Goal: Task Accomplishment & Management: Use online tool/utility

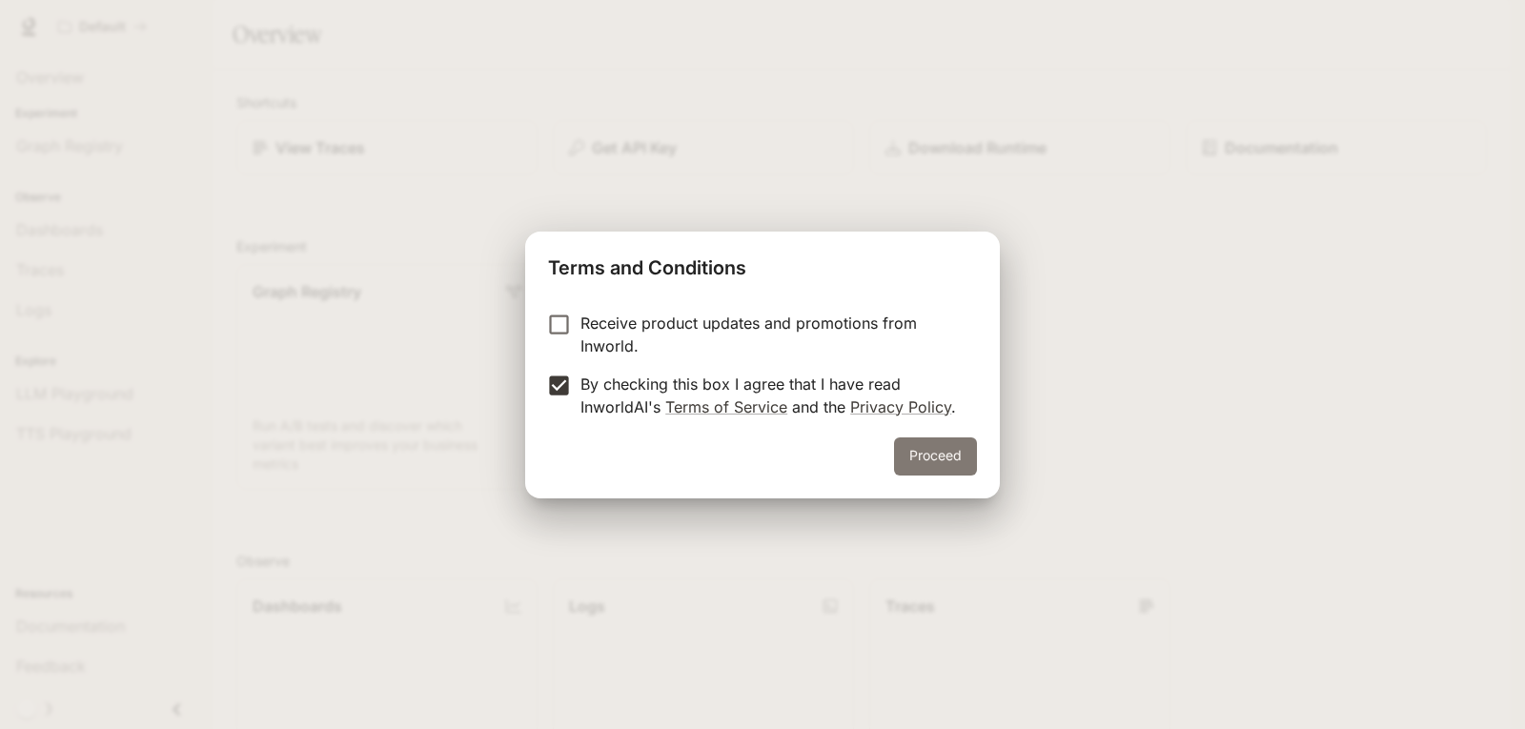
click at [944, 462] on button "Proceed" at bounding box center [935, 456] width 83 height 38
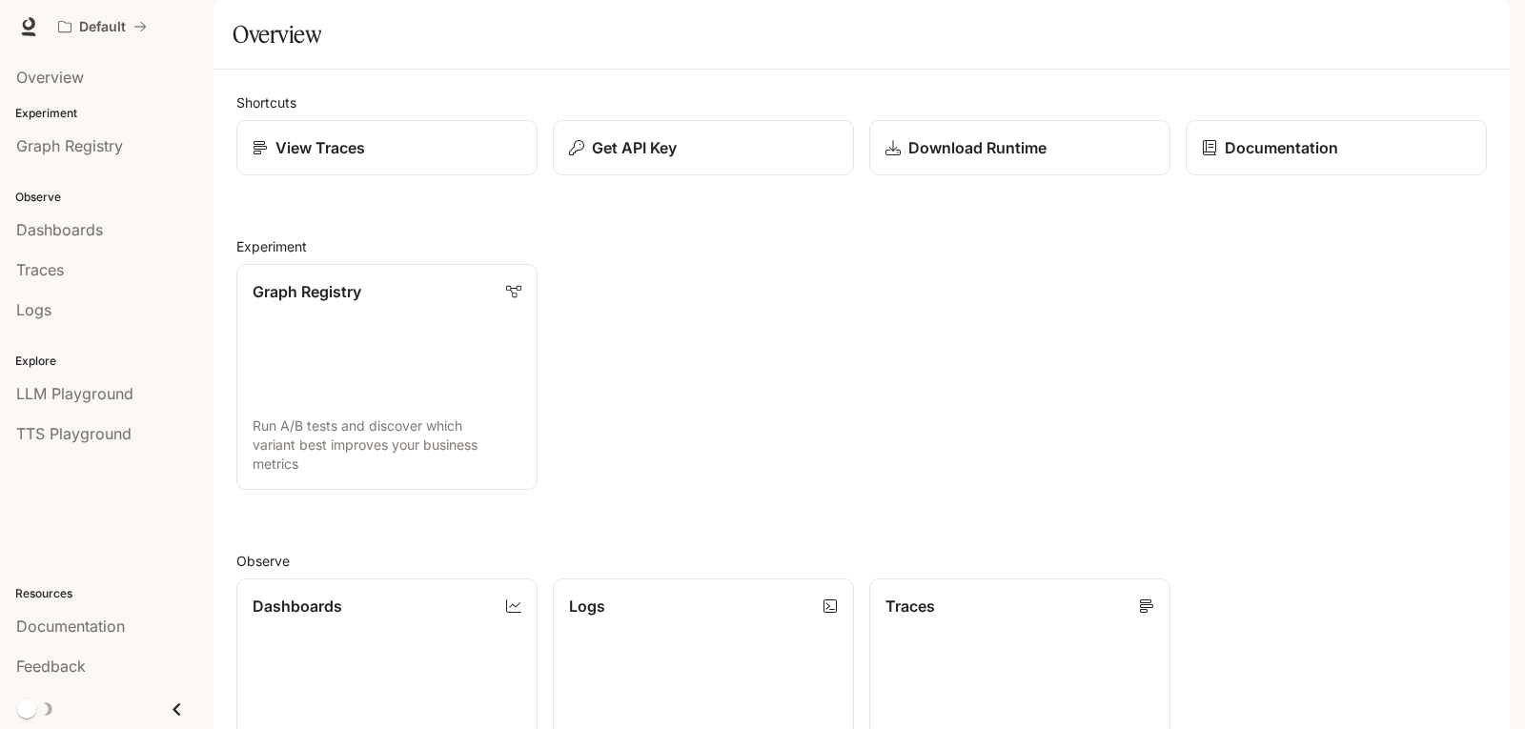
drag, startPoint x: 1524, startPoint y: 246, endPoint x: 1524, endPoint y: 259, distance: 13.3
click at [1524, 259] on div "Skip to main content Default Documentation Documentation Portal Overview Experi…" at bounding box center [762, 364] width 1525 height 729
click at [1474, 25] on img "button" at bounding box center [1482, 26] width 27 height 27
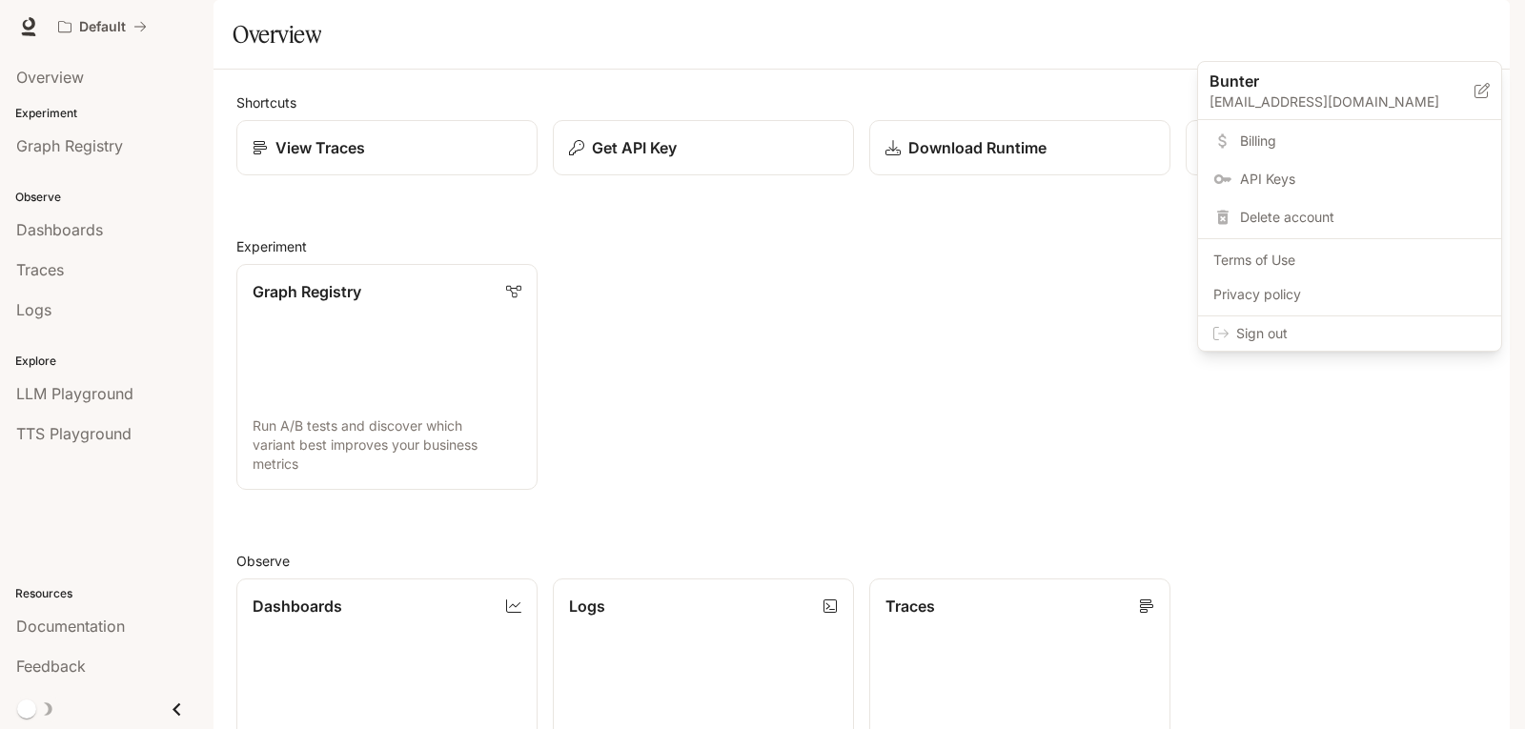
click at [1272, 137] on span "Billing" at bounding box center [1363, 141] width 246 height 19
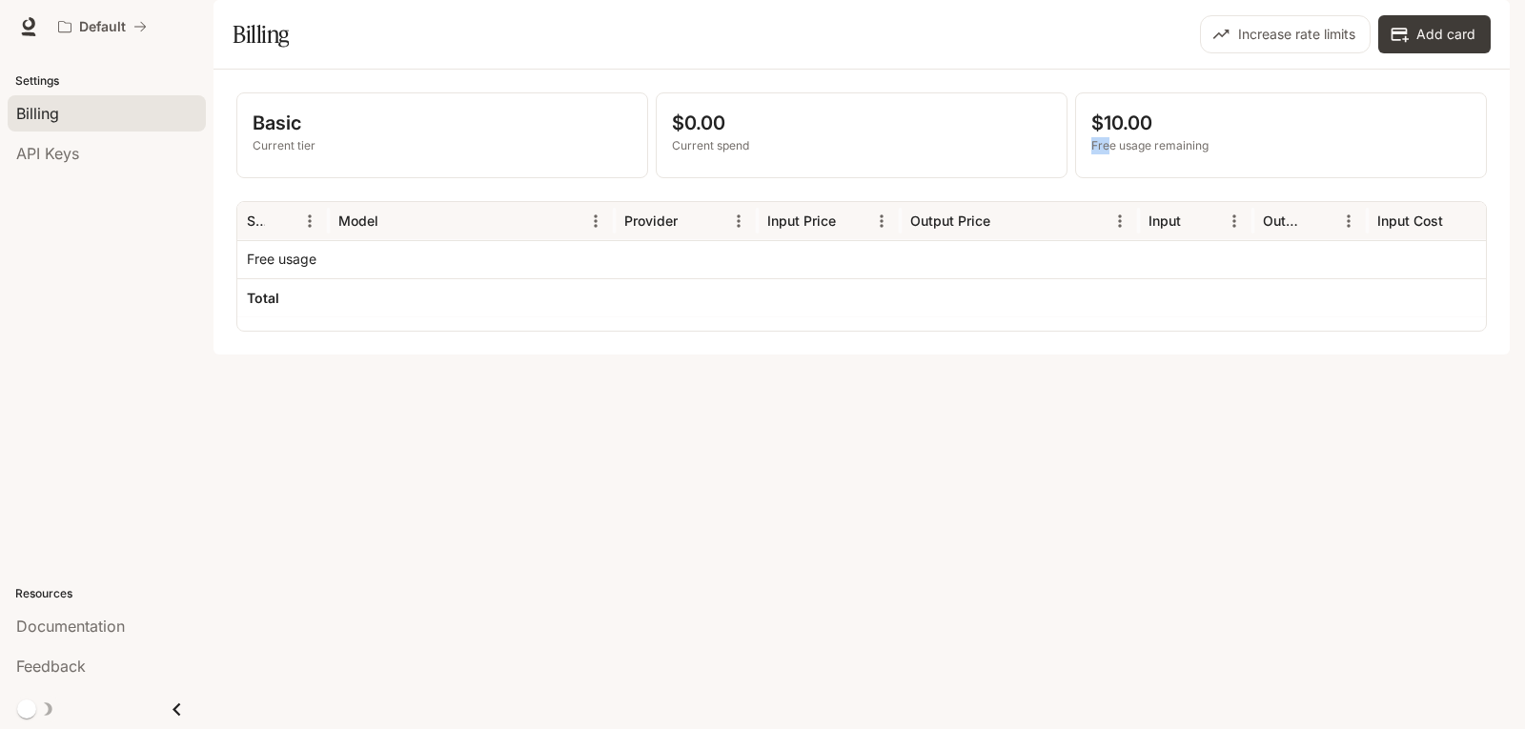
drag, startPoint x: 1109, startPoint y: 200, endPoint x: 1228, endPoint y: 186, distance: 120.0
click at [1226, 154] on div "$10.00 Free usage remaining" at bounding box center [1280, 132] width 379 height 46
click at [1228, 137] on p "$10.00" at bounding box center [1280, 123] width 379 height 29
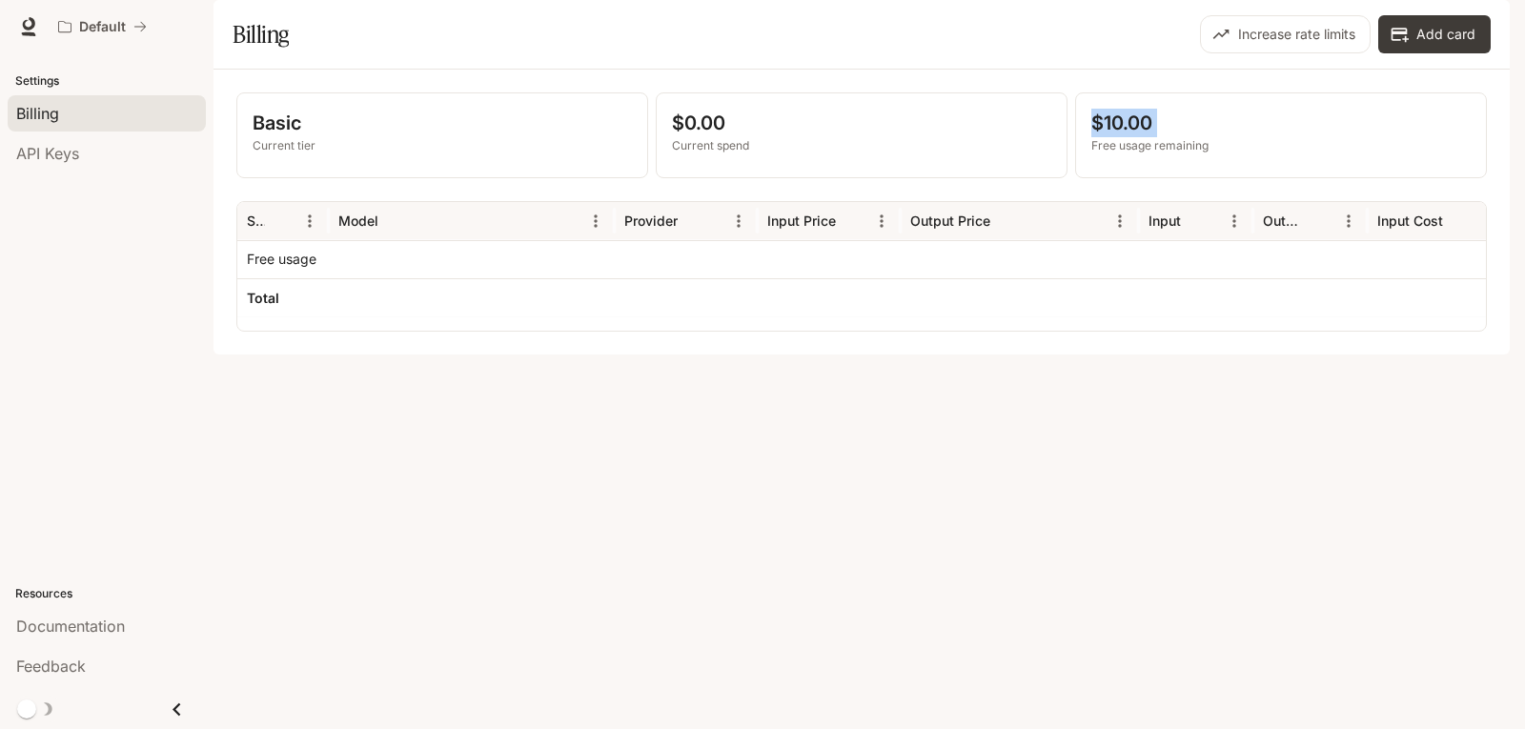
click at [1239, 137] on p "$10.00" at bounding box center [1280, 123] width 379 height 29
click at [1164, 177] on div "$10.00 Free usage remaining" at bounding box center [1281, 135] width 410 height 84
click at [1129, 354] on div "Basic Current tier $0.00 Current spend $10.00 Free usage remaining Service Mode…" at bounding box center [861, 212] width 1296 height 285
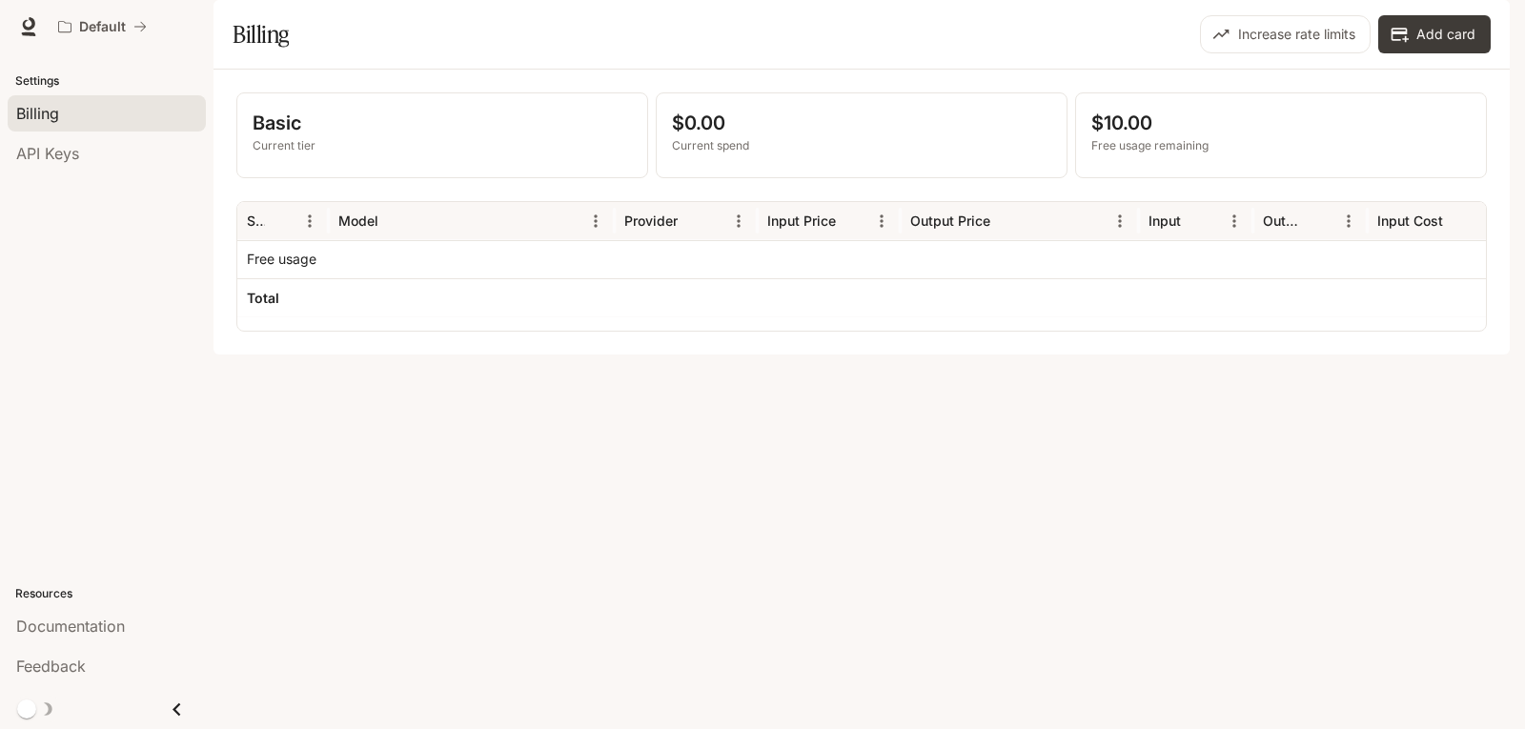
click at [365, 354] on div "Basic Current tier $0.00 Current spend $10.00 Free usage remaining Service Mode…" at bounding box center [861, 212] width 1296 height 285
click at [302, 154] on p "Current tier" at bounding box center [442, 145] width 379 height 17
click at [525, 354] on div "Basic Current tier $0.00 Current spend $10.00 Free usage remaining Service Mode…" at bounding box center [861, 212] width 1296 height 285
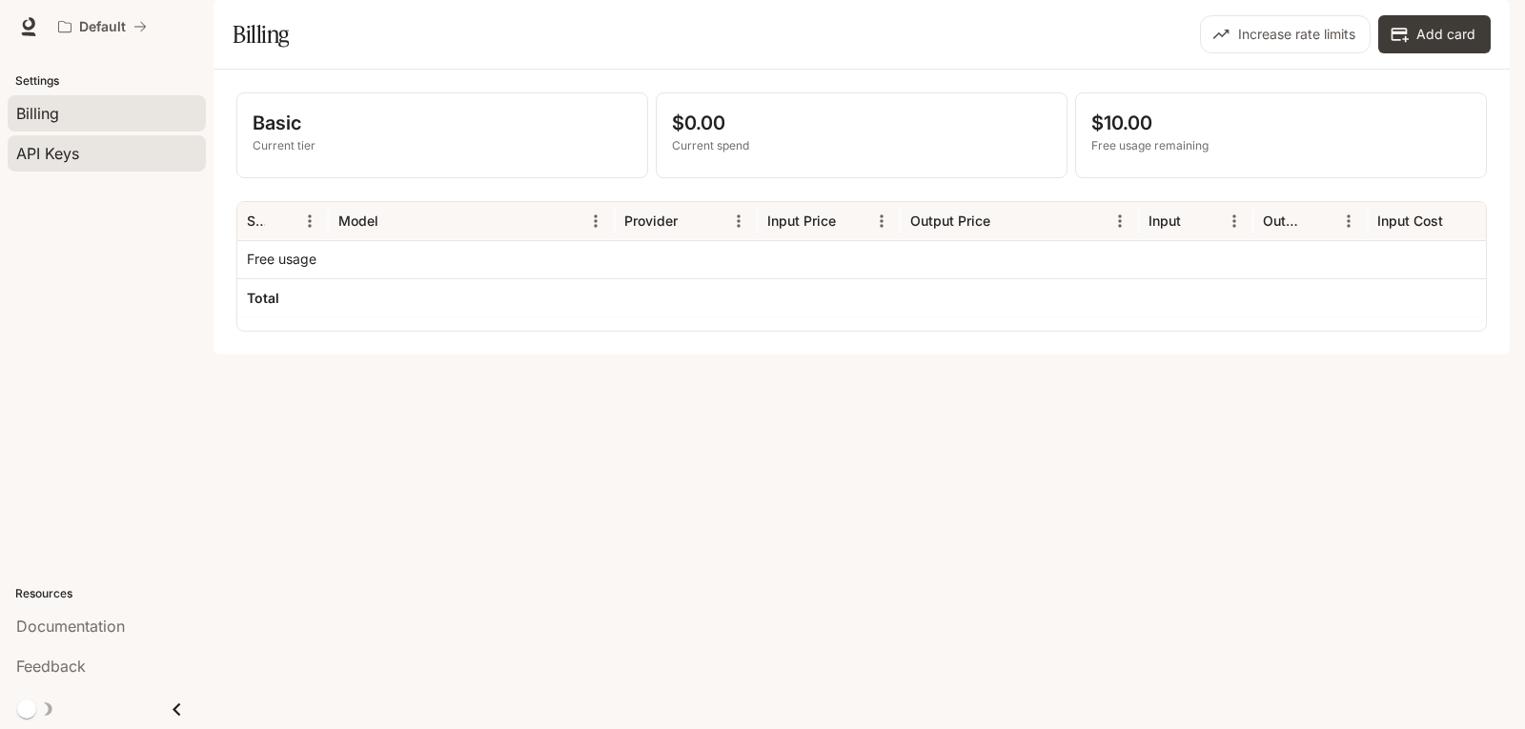
click at [56, 150] on span "API Keys" at bounding box center [47, 153] width 63 height 23
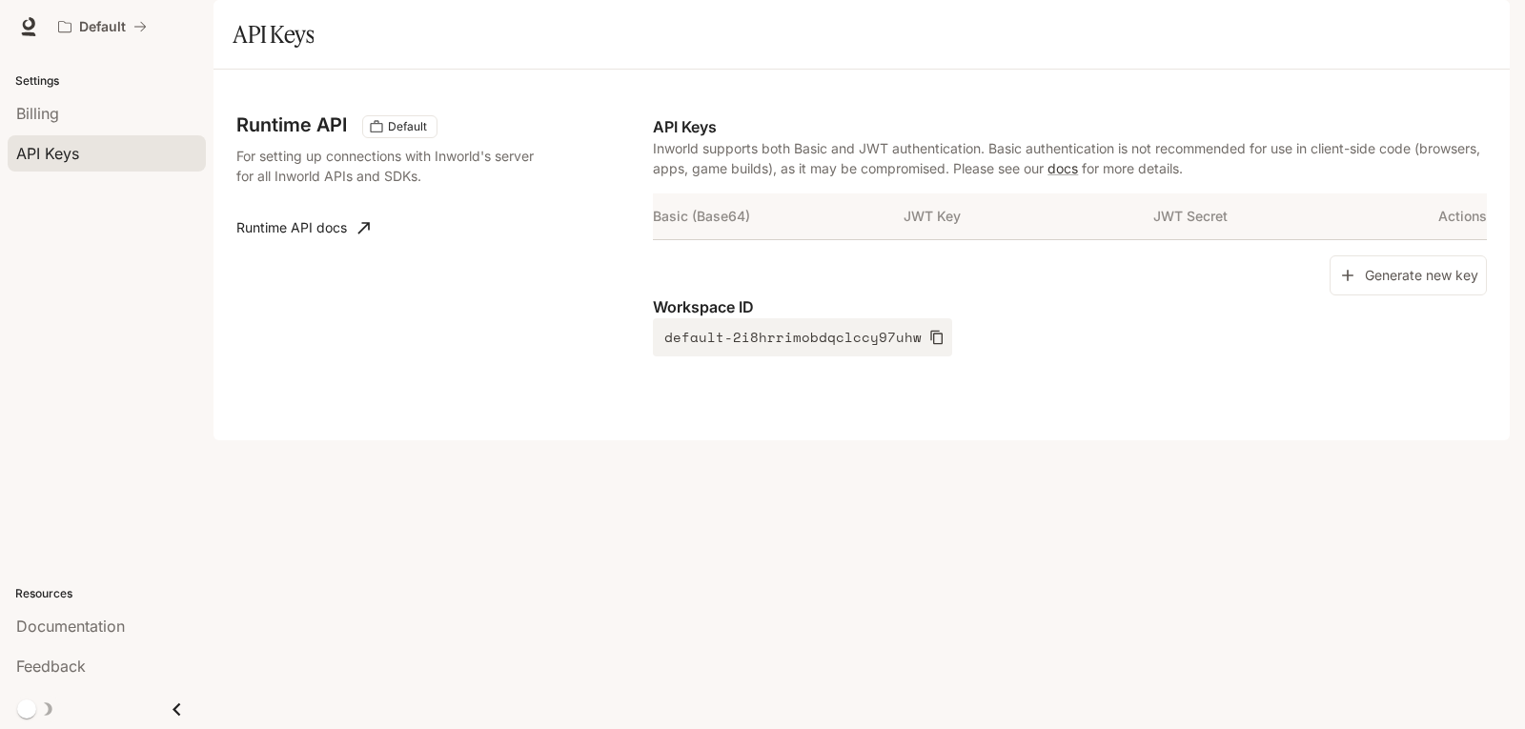
click at [45, 84] on p "Settings" at bounding box center [106, 80] width 213 height 17
click at [66, 30] on icon "All workspaces" at bounding box center [64, 26] width 13 height 13
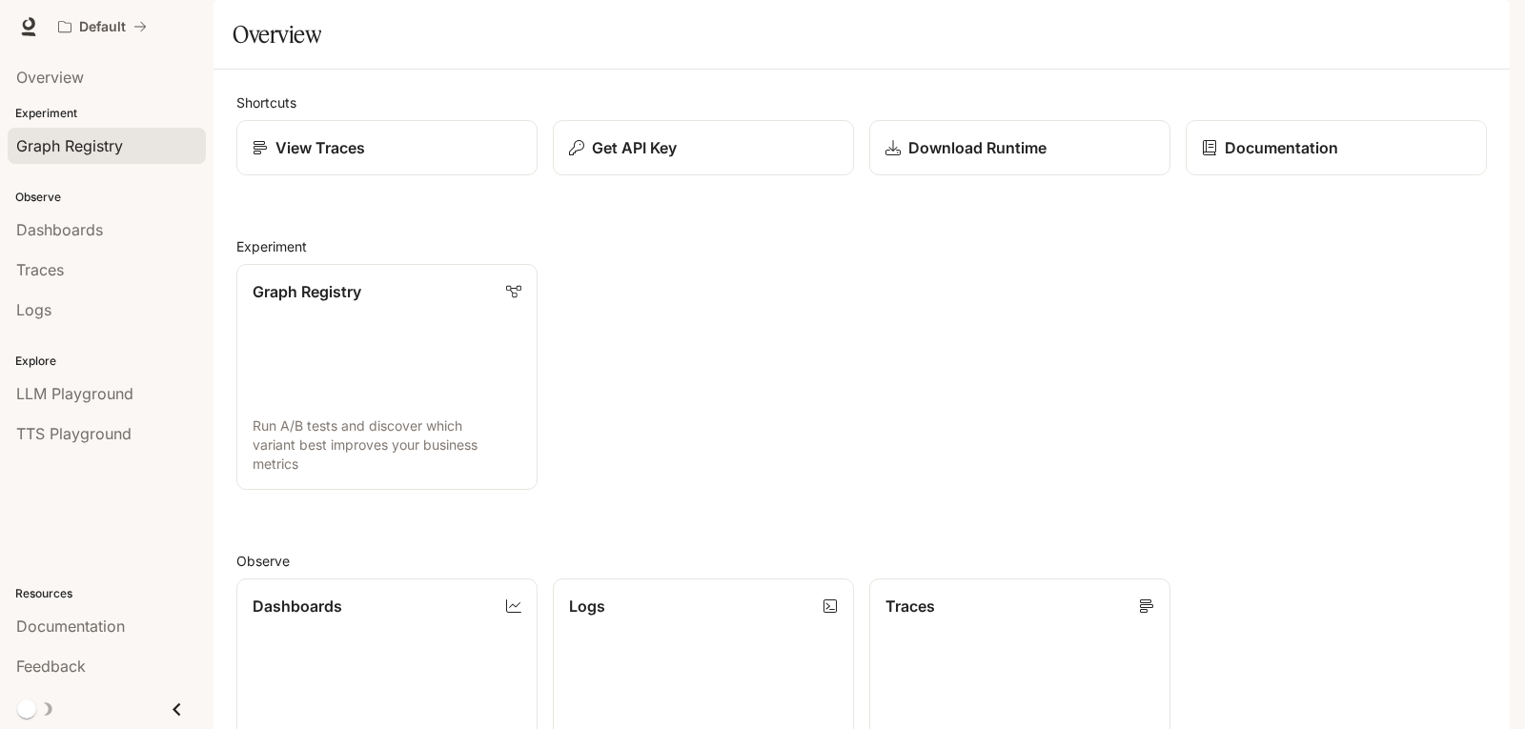
click at [56, 147] on span "Graph Registry" at bounding box center [69, 145] width 107 height 23
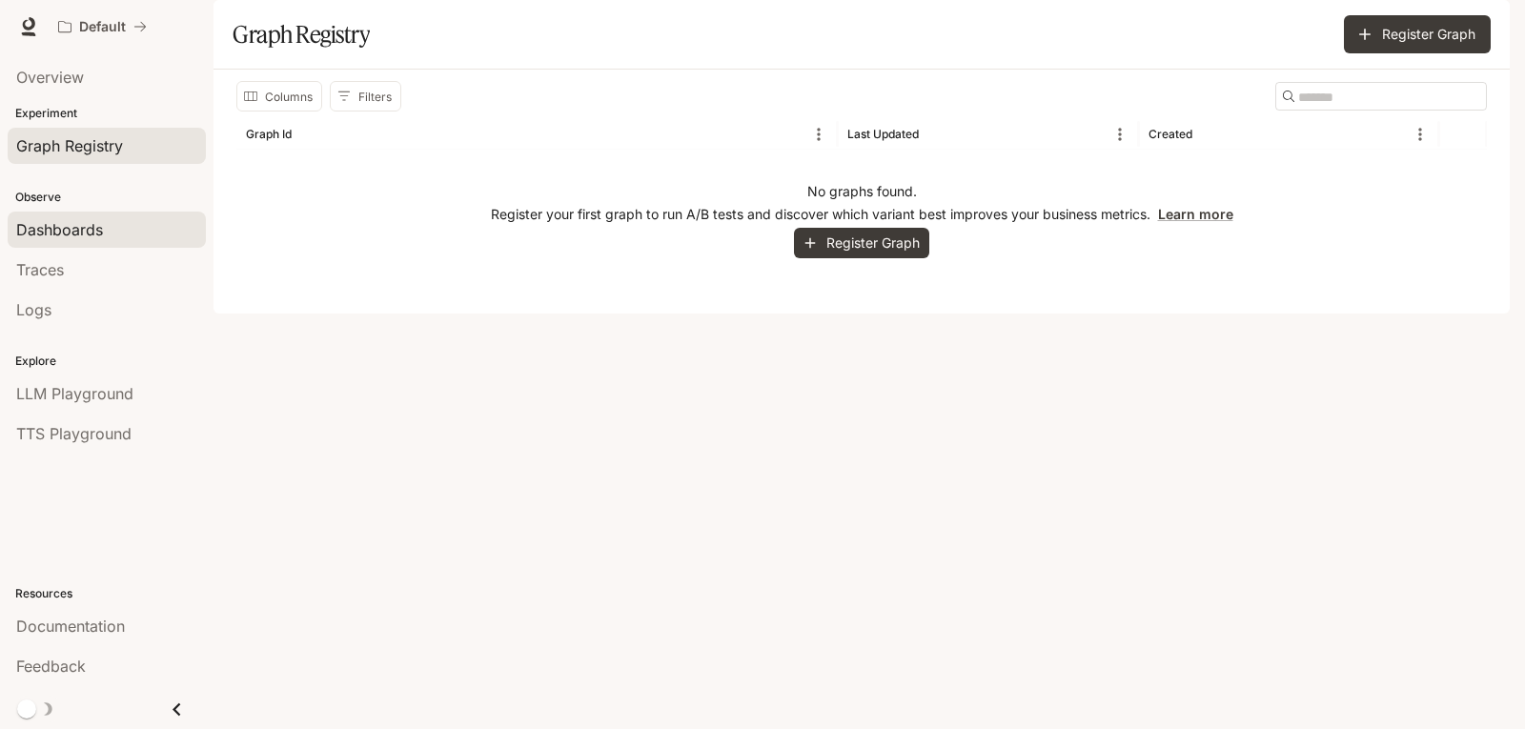
click at [86, 228] on span "Dashboards" at bounding box center [59, 229] width 87 height 23
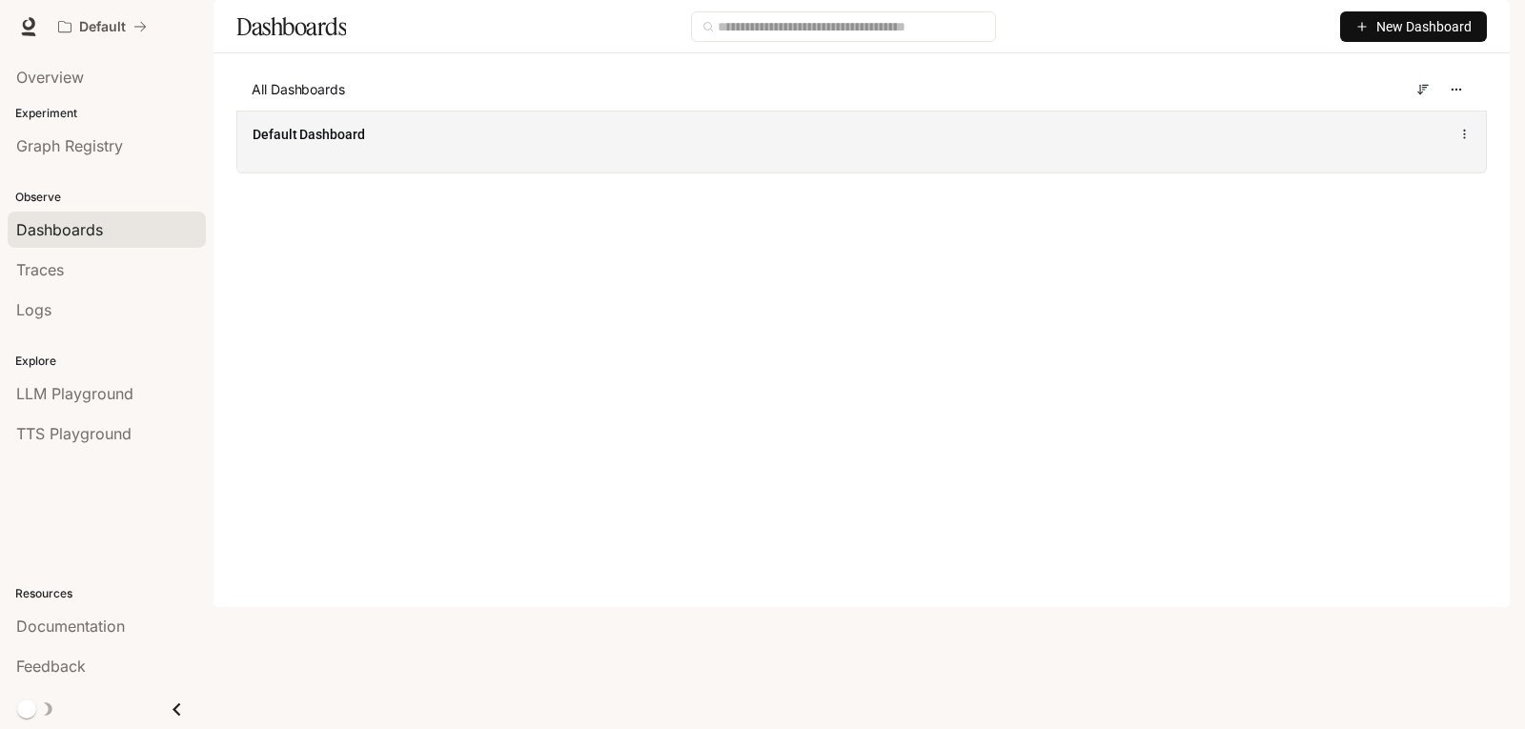
click at [1460, 141] on icon at bounding box center [1464, 134] width 13 height 13
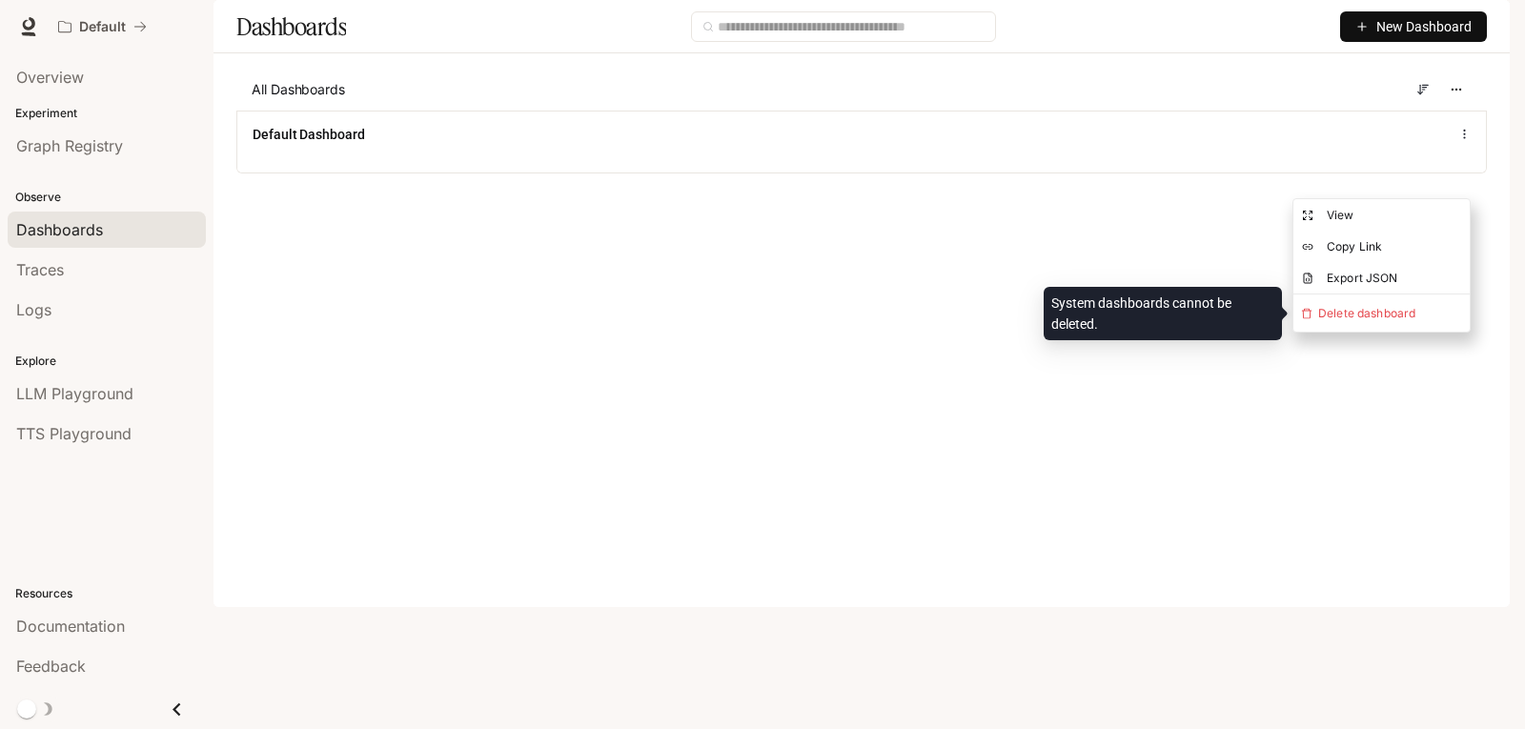
click at [1298, 202] on main "Dashboards New Dashboard All Dashboards Default Dashboard" at bounding box center [861, 101] width 1296 height 202
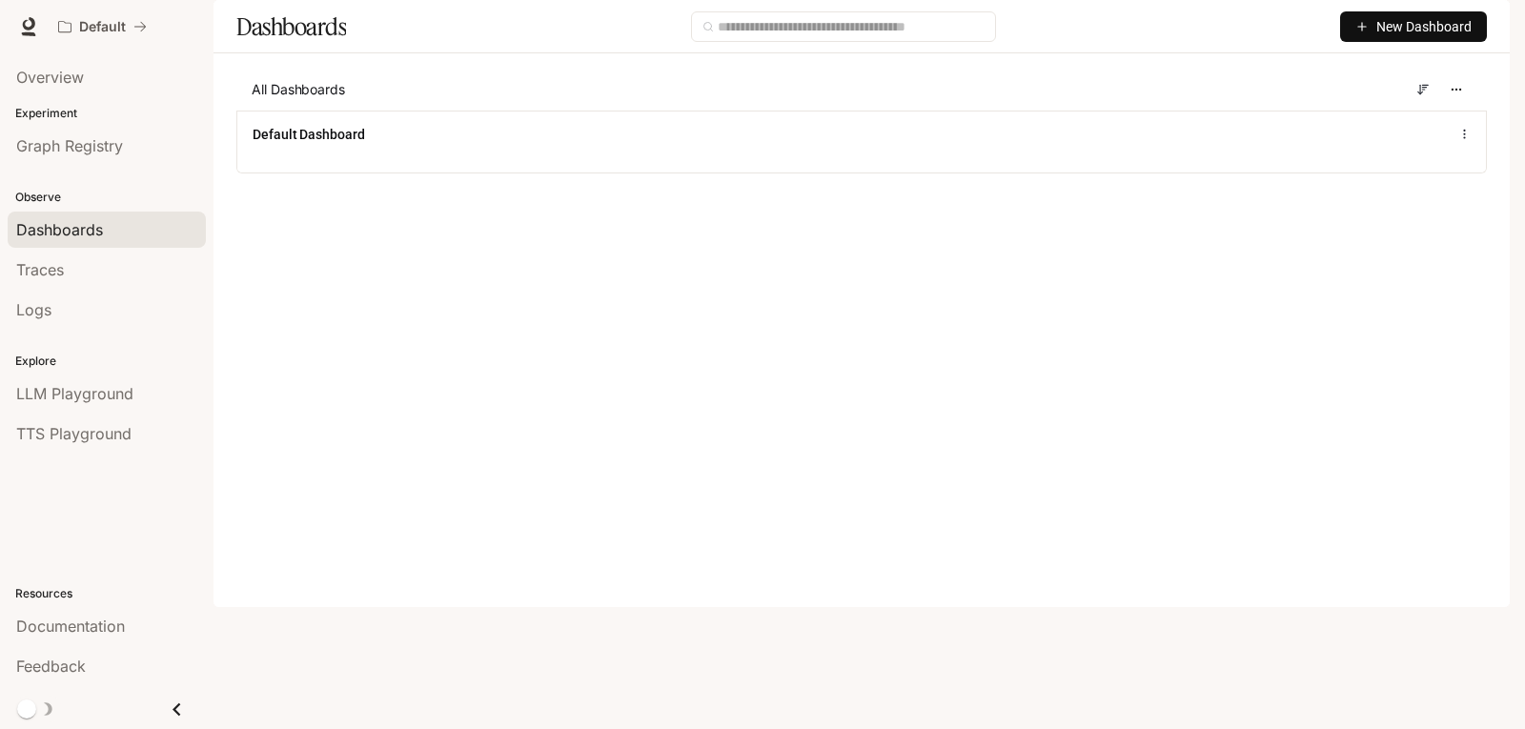
click at [1438, 37] on span "New Dashboard" at bounding box center [1423, 26] width 95 height 21
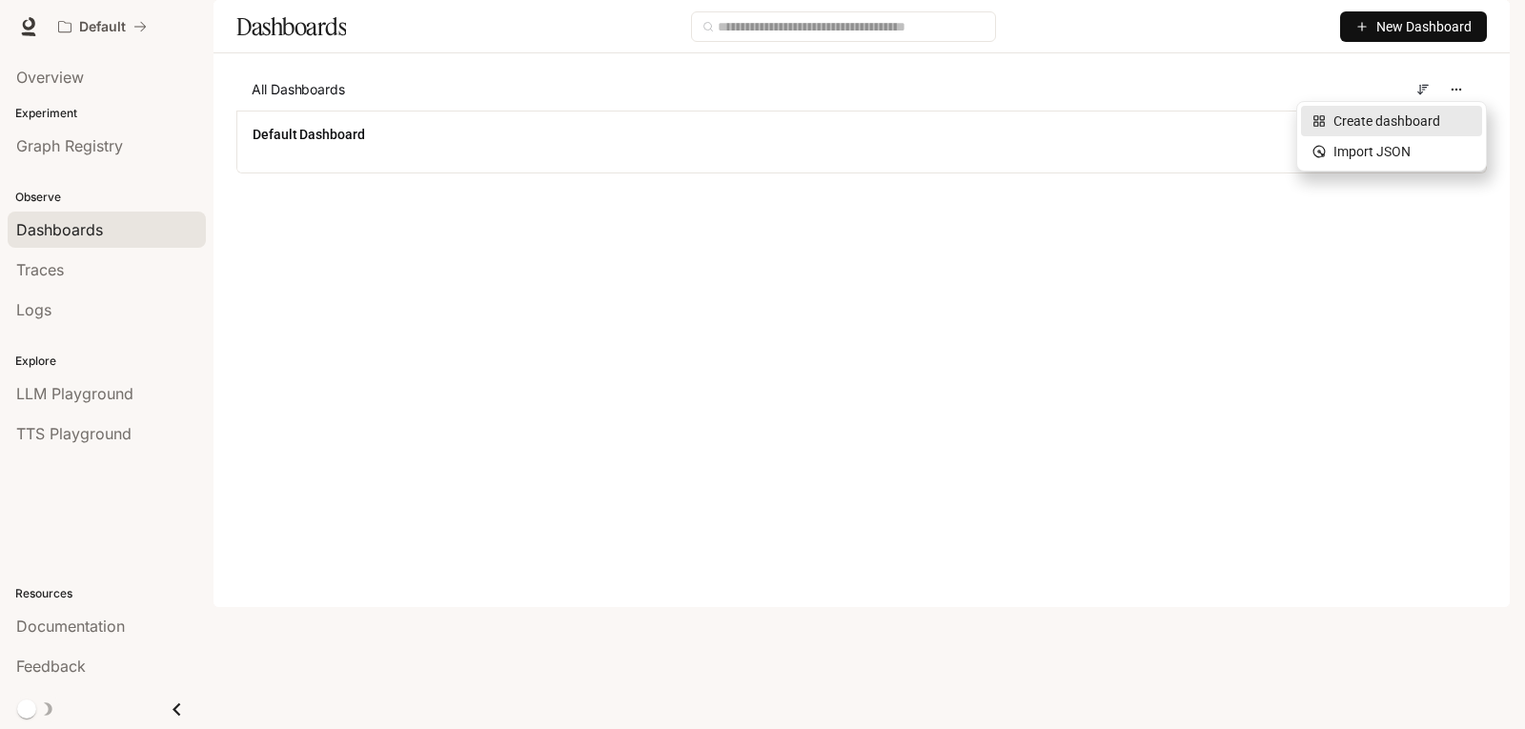
click at [1408, 125] on div "Create dashboard" at bounding box center [1391, 121] width 158 height 21
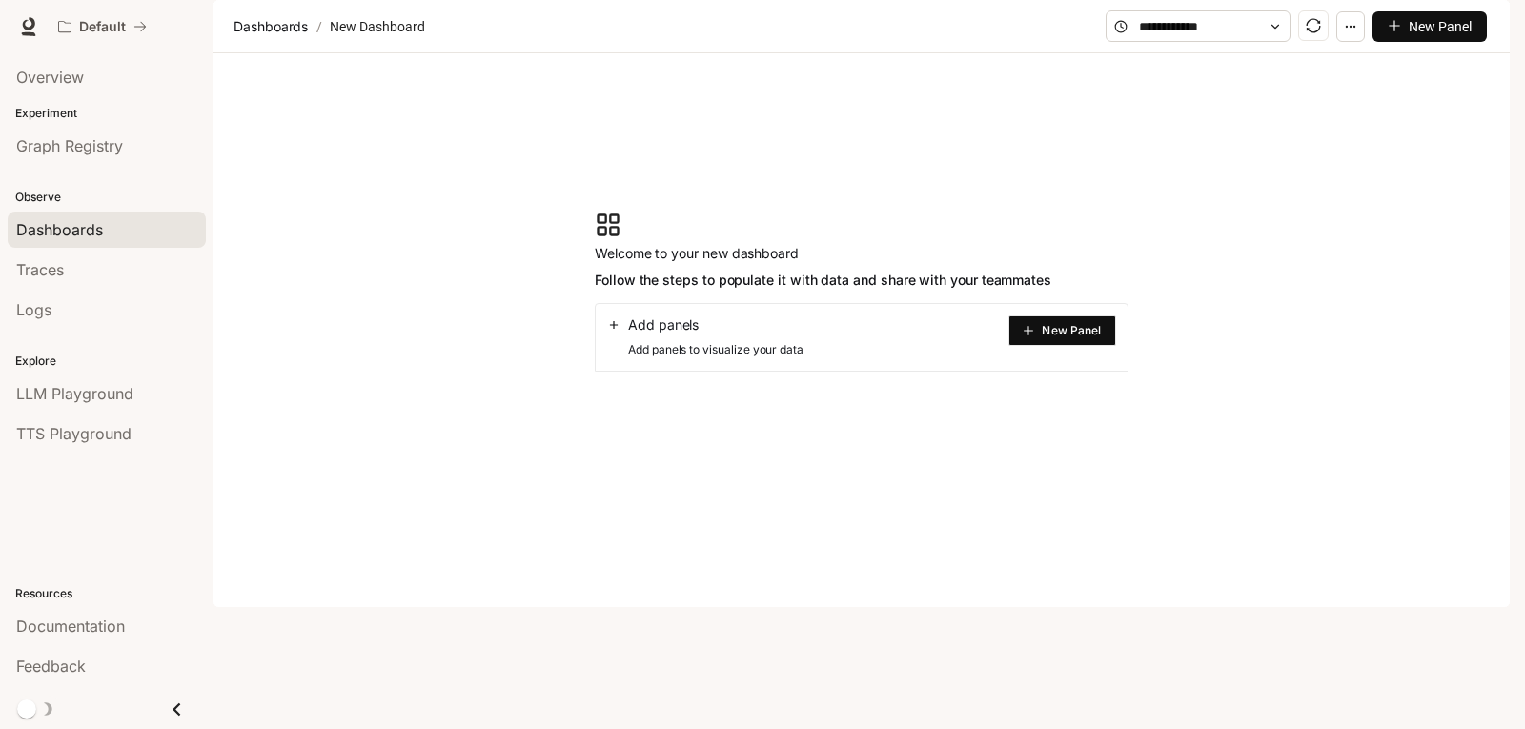
click at [1035, 346] on button "New Panel" at bounding box center [1062, 330] width 108 height 30
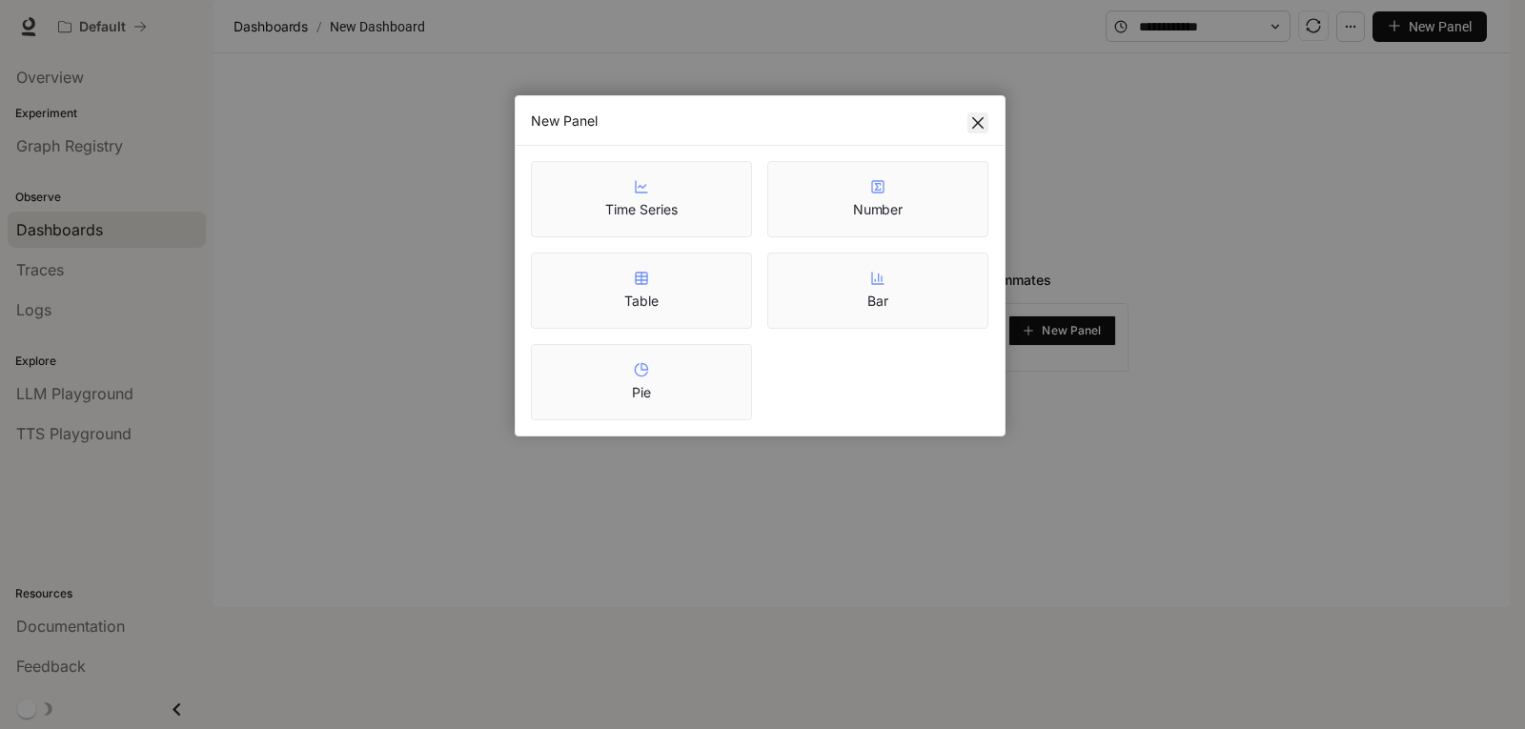
click at [969, 125] on span "Close" at bounding box center [977, 122] width 21 height 15
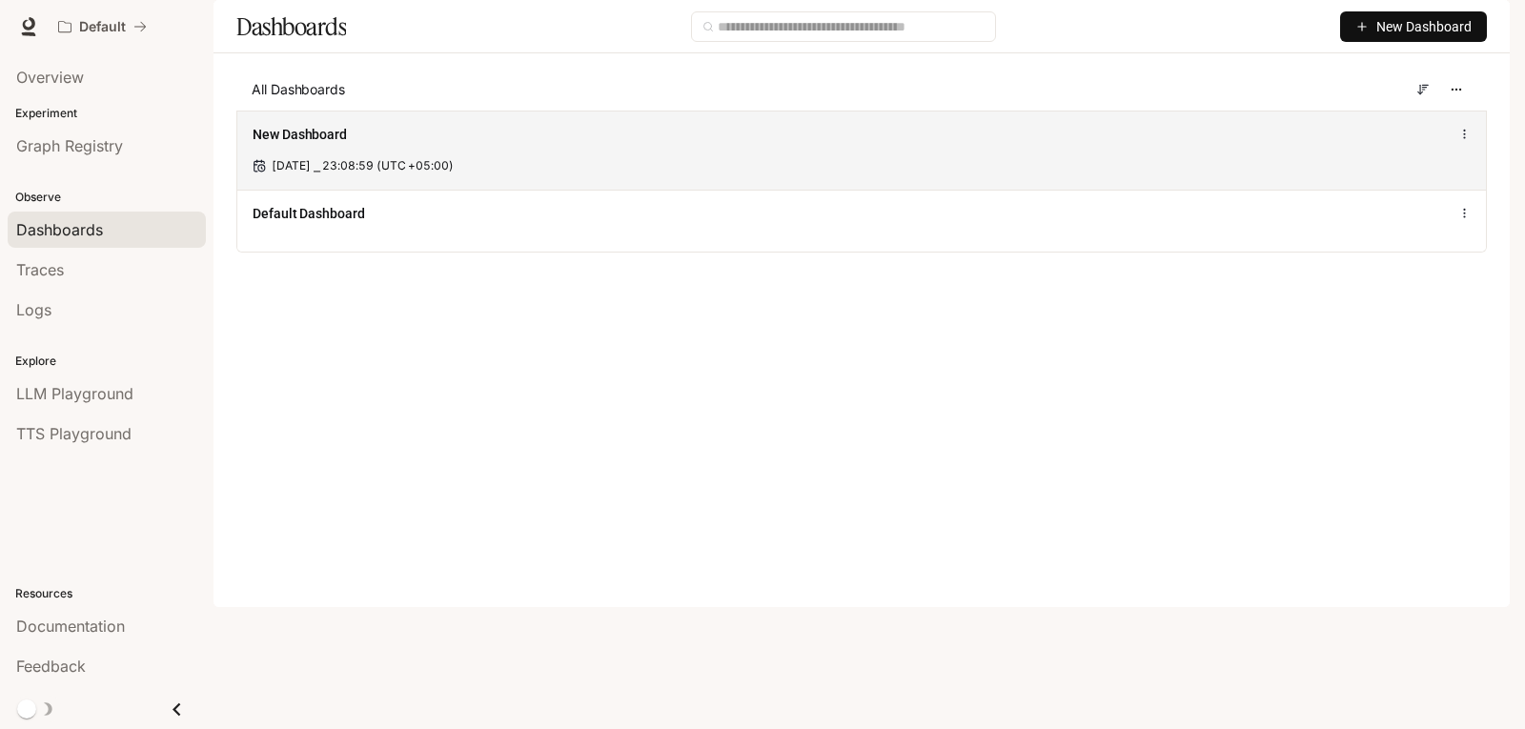
click at [1465, 141] on icon at bounding box center [1464, 134] width 13 height 13
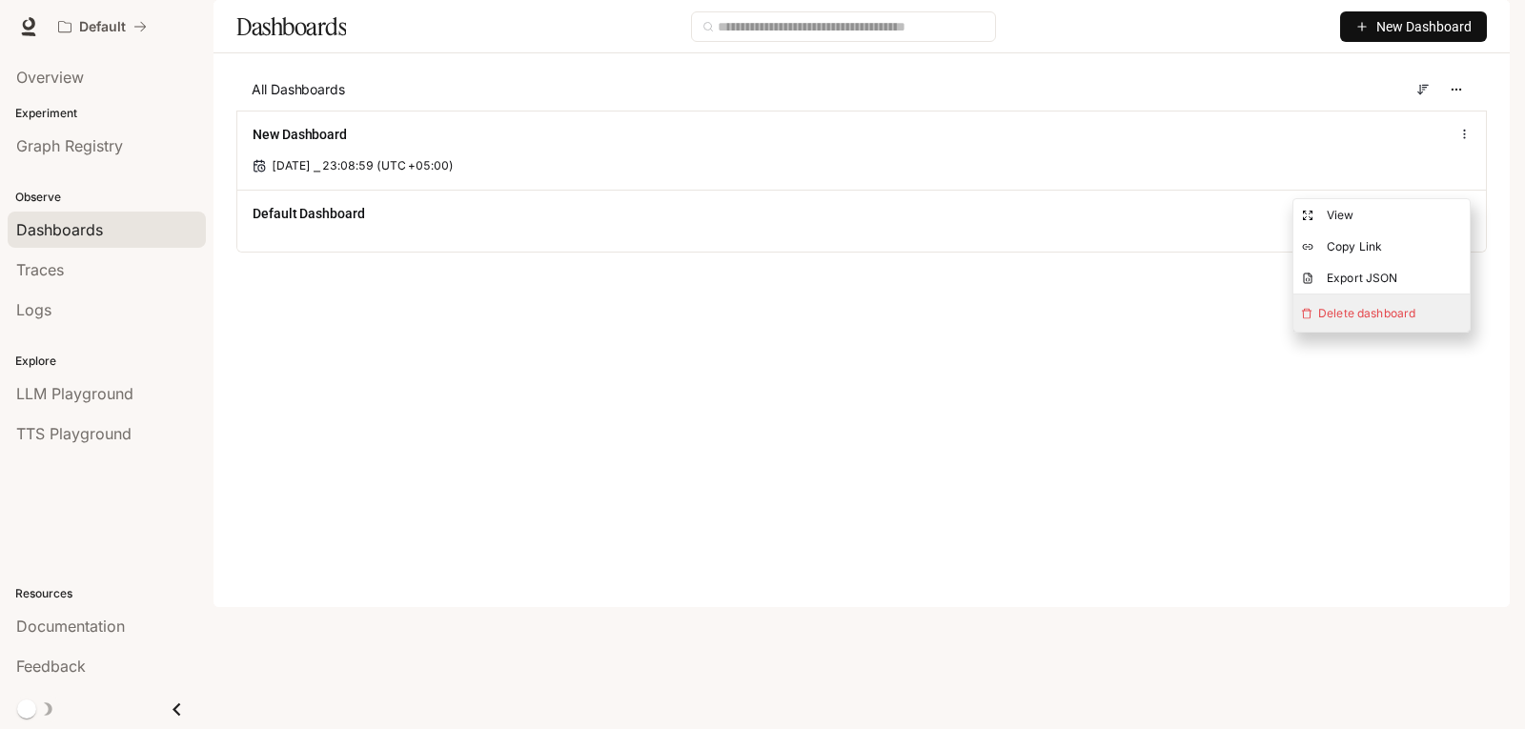
click at [1357, 314] on span "Delete dashboard" at bounding box center [1381, 312] width 176 height 37
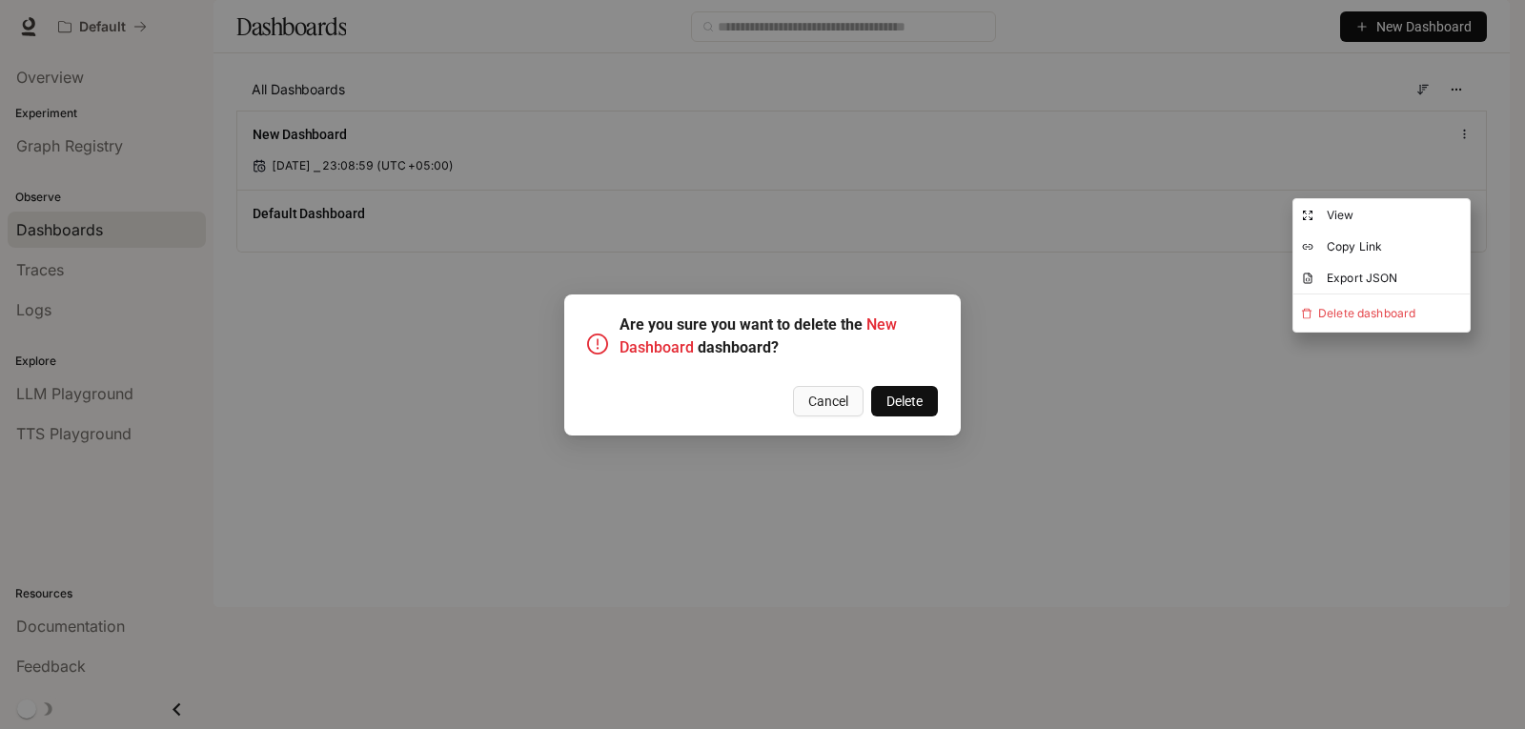
click at [897, 397] on span "Delete" at bounding box center [904, 401] width 36 height 21
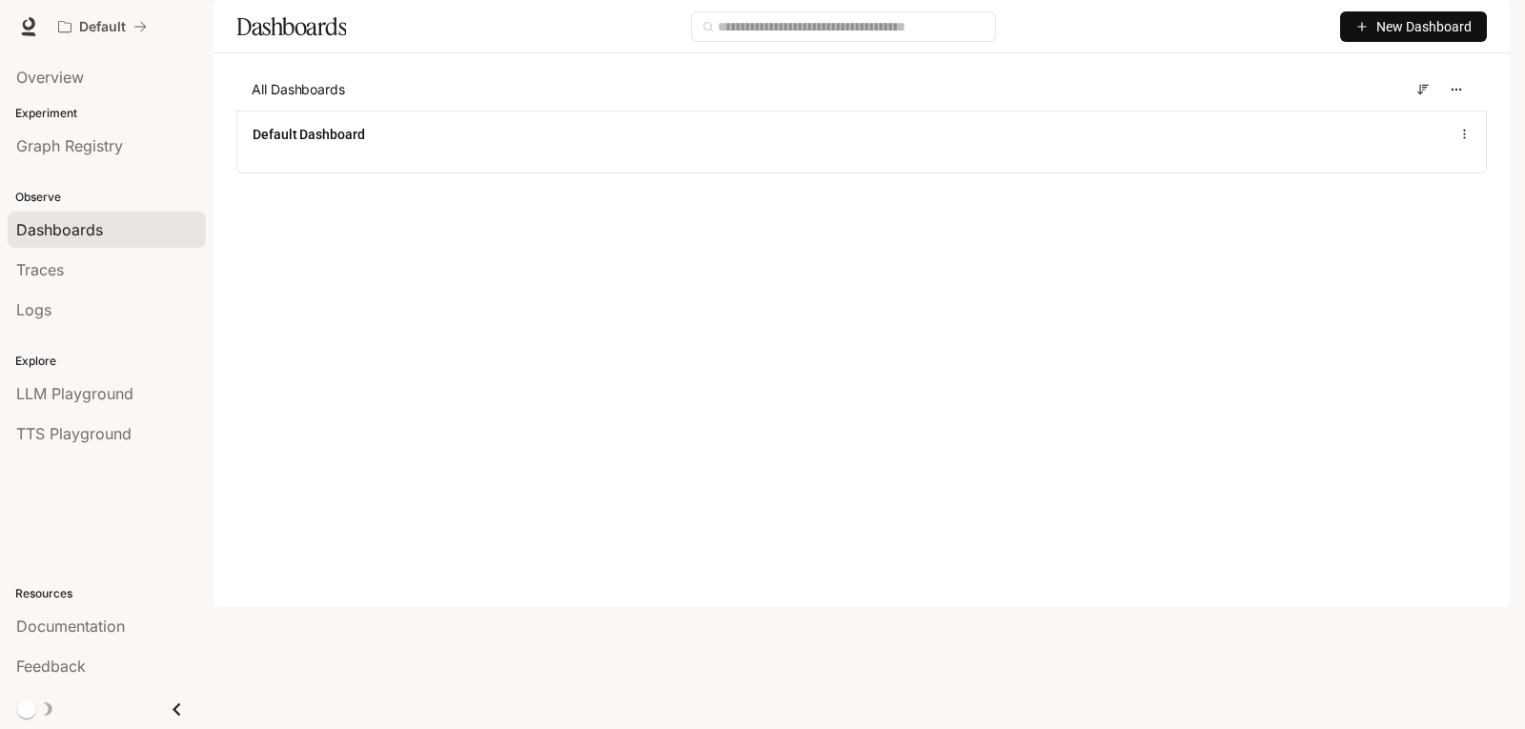
click at [187, 708] on icon "Close drawer" at bounding box center [177, 710] width 26 height 26
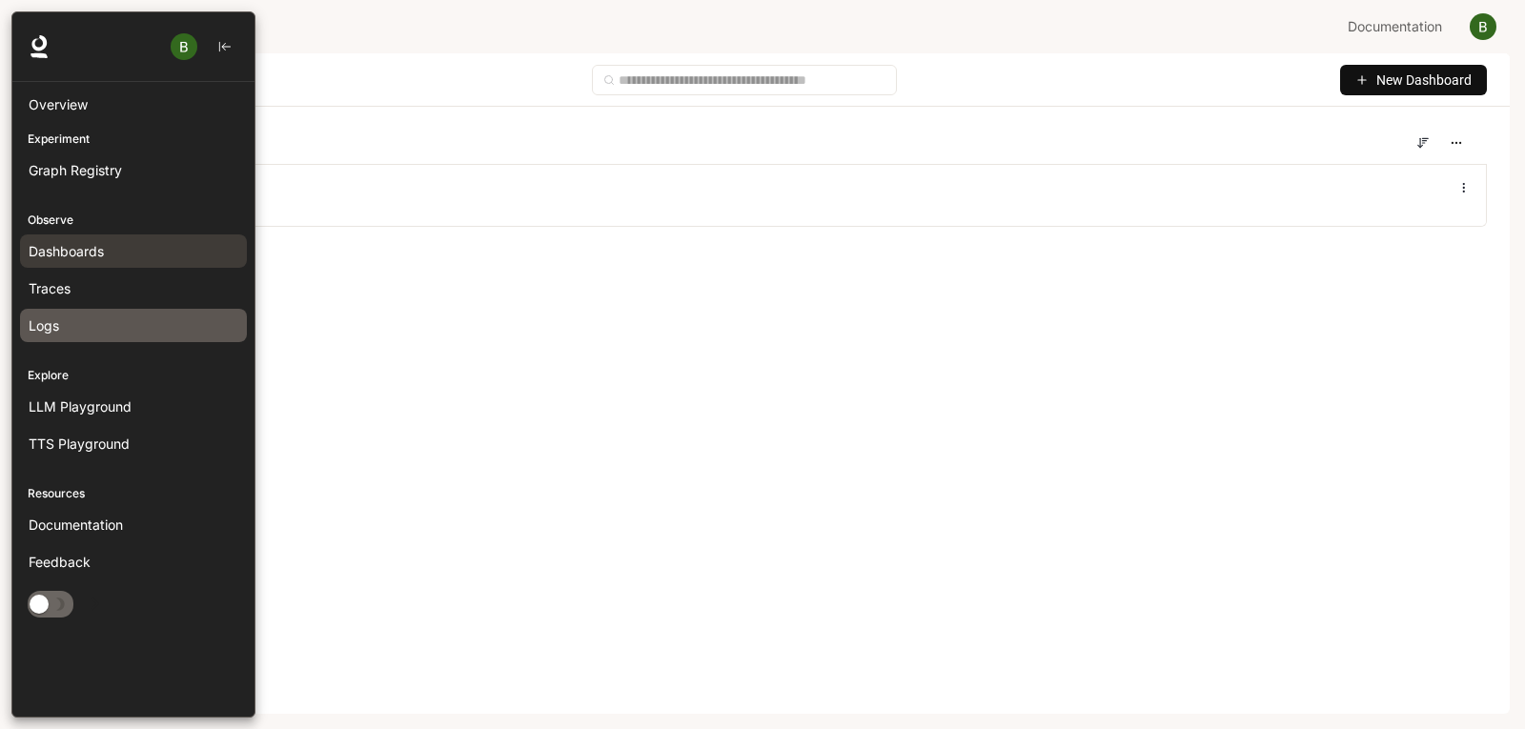
click at [74, 327] on div "Logs" at bounding box center [134, 325] width 210 height 20
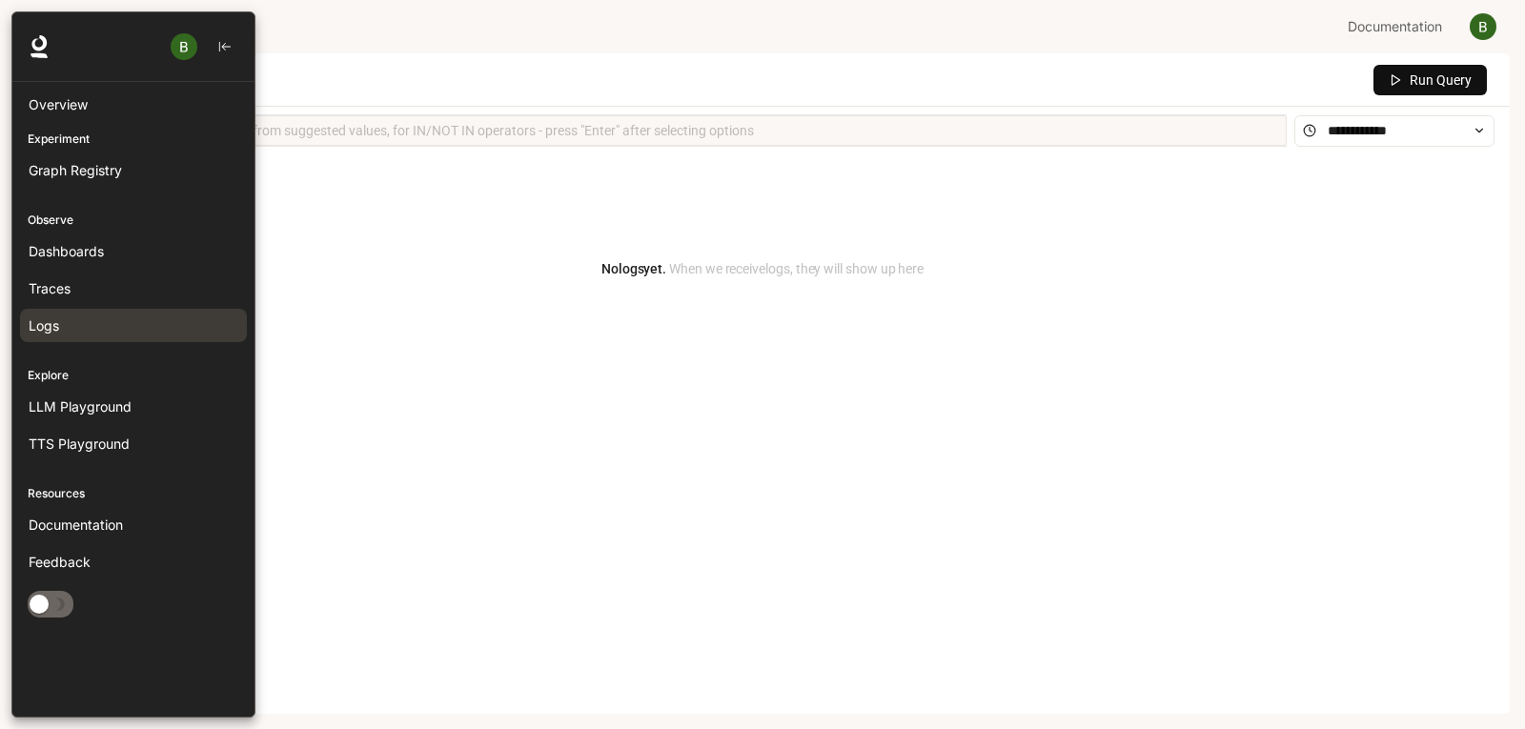
click at [30, 33] on div at bounding box center [133, 47] width 242 height 70
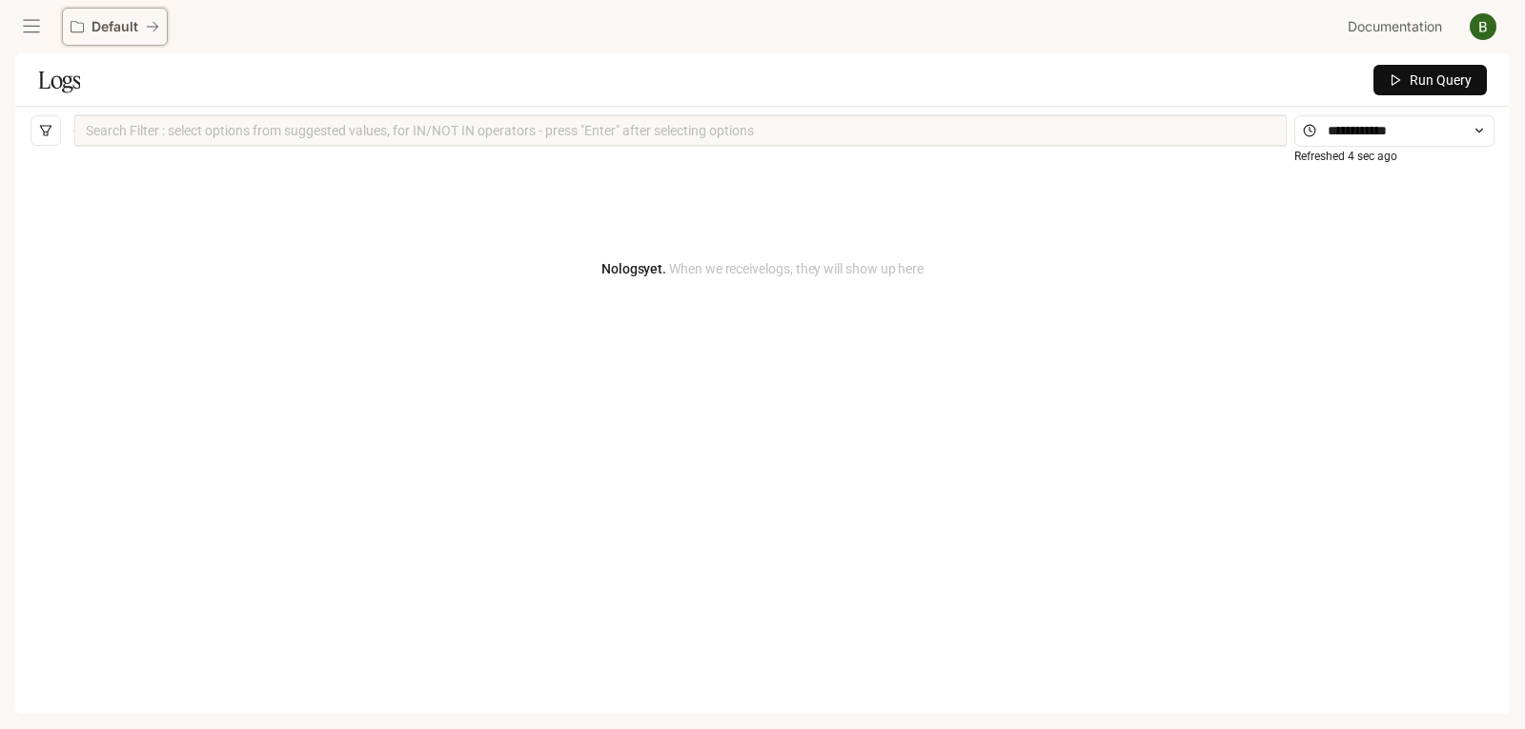
click at [150, 32] on icon "All workspaces" at bounding box center [152, 26] width 13 height 13
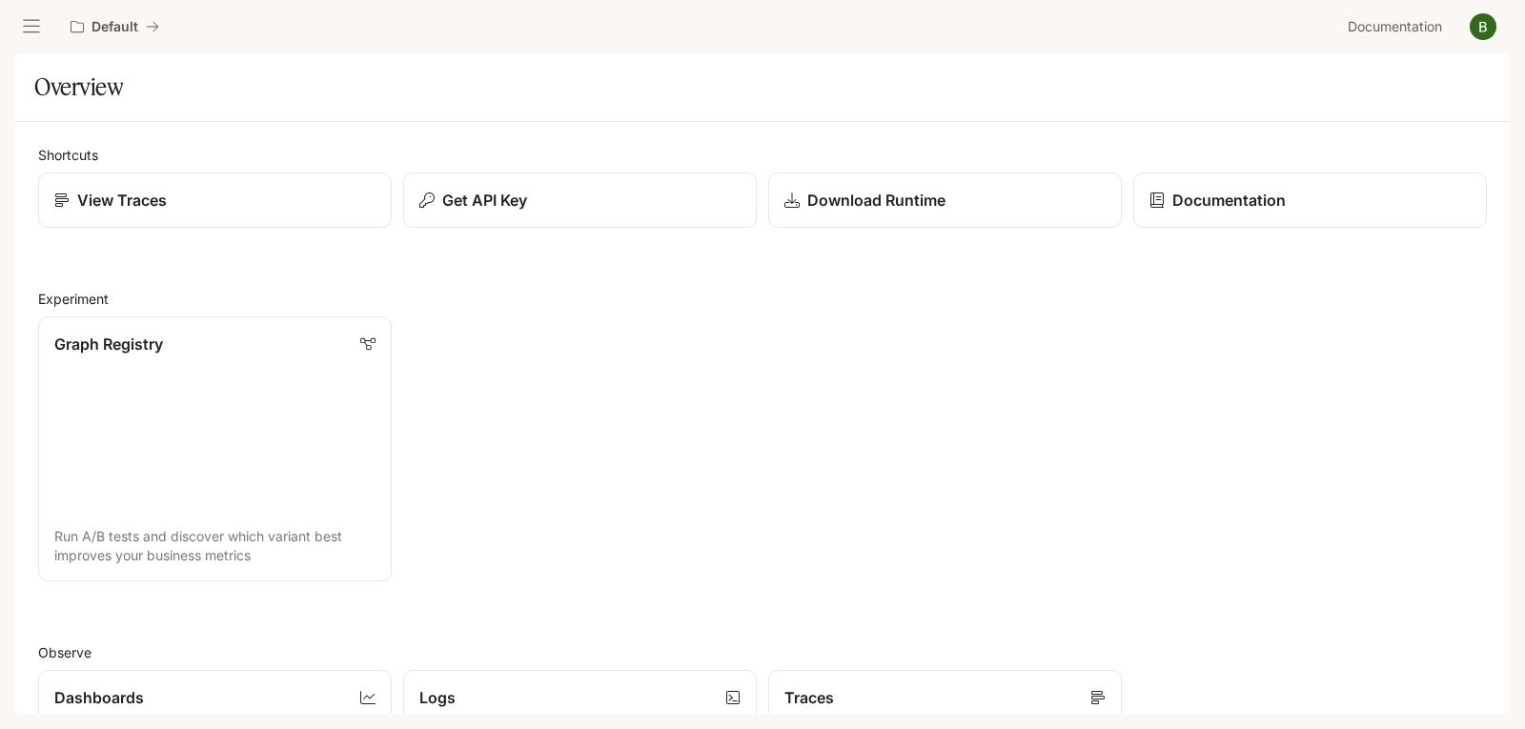
click at [20, 25] on button "open drawer" at bounding box center [31, 27] width 34 height 34
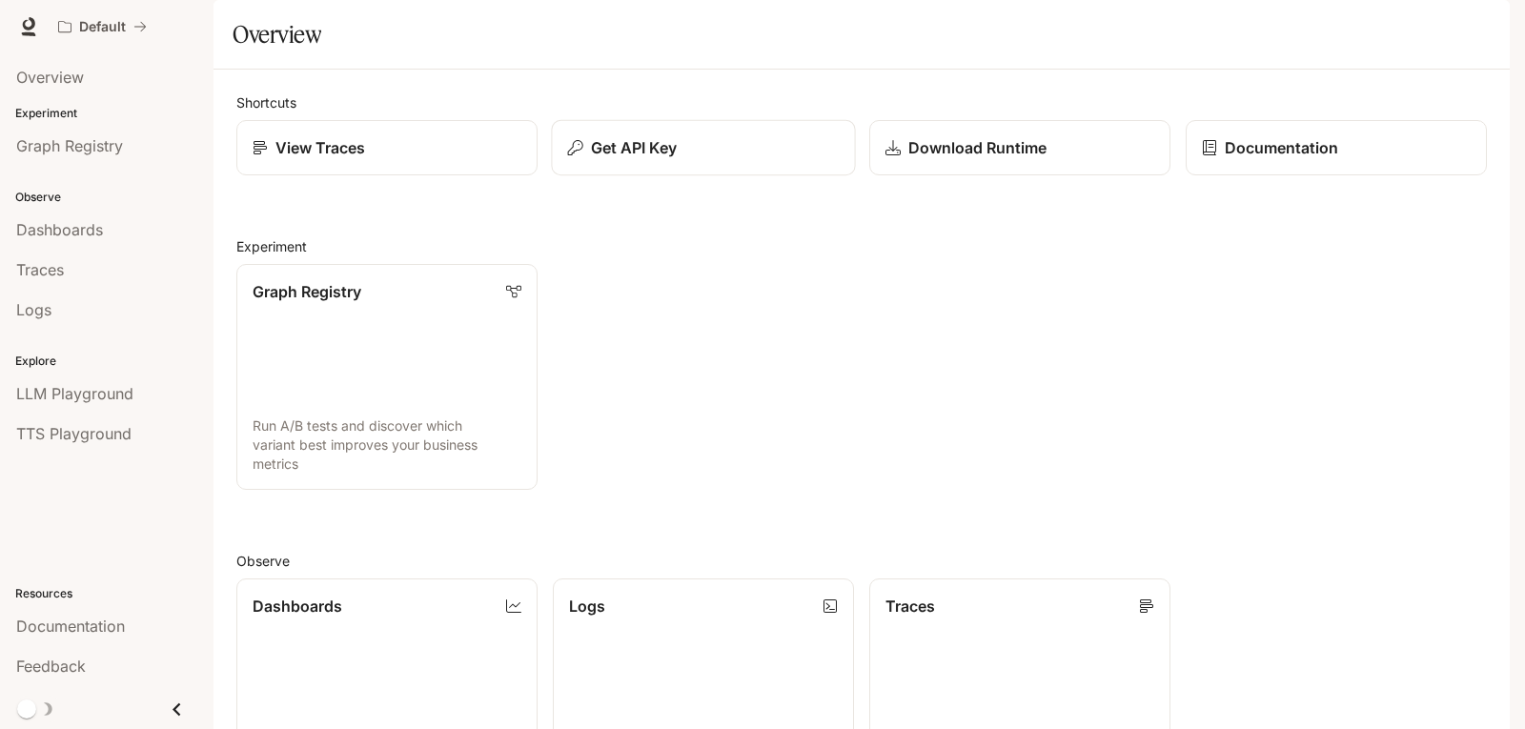
click at [626, 159] on p "Get API Key" at bounding box center [634, 147] width 86 height 23
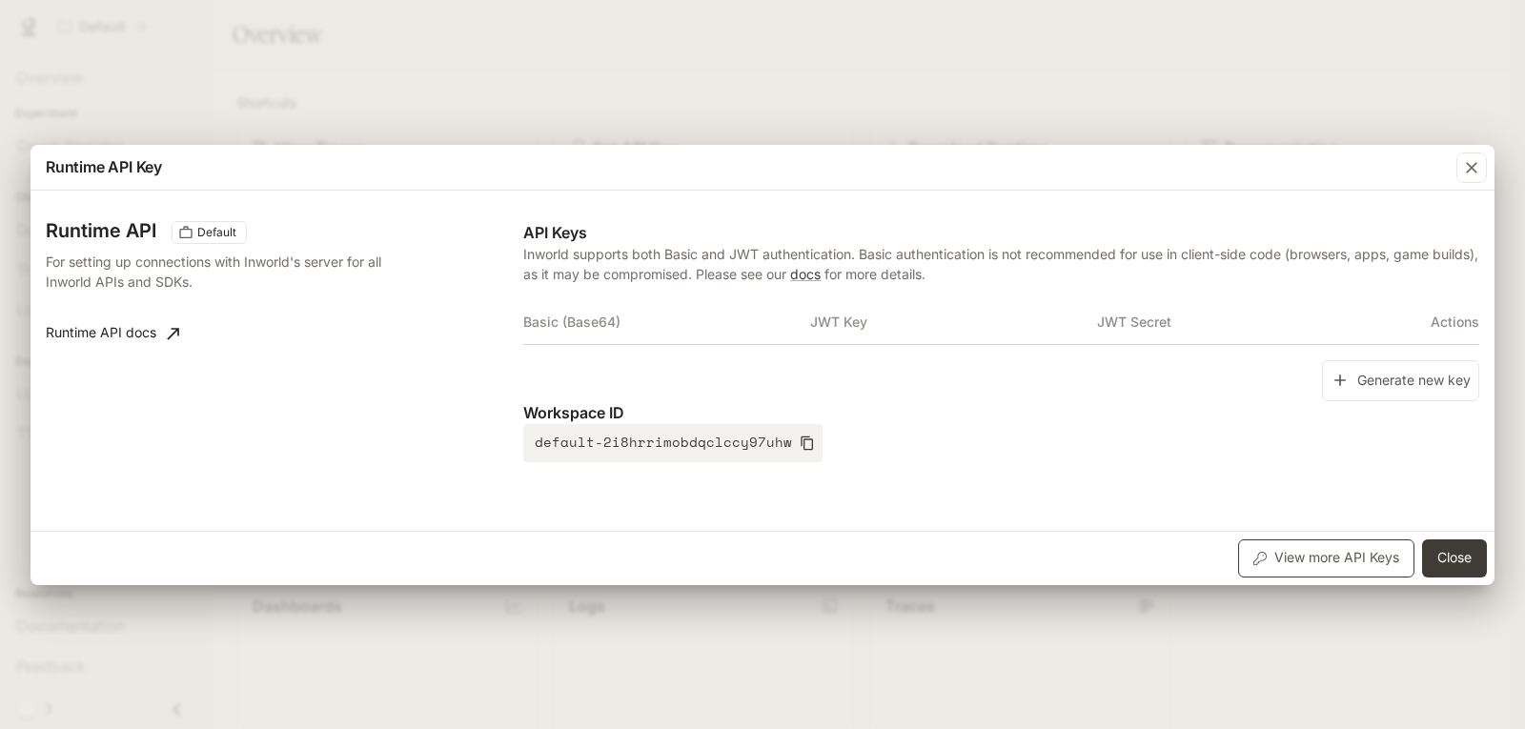
click at [1328, 561] on button "View more API Keys" at bounding box center [1326, 558] width 176 height 38
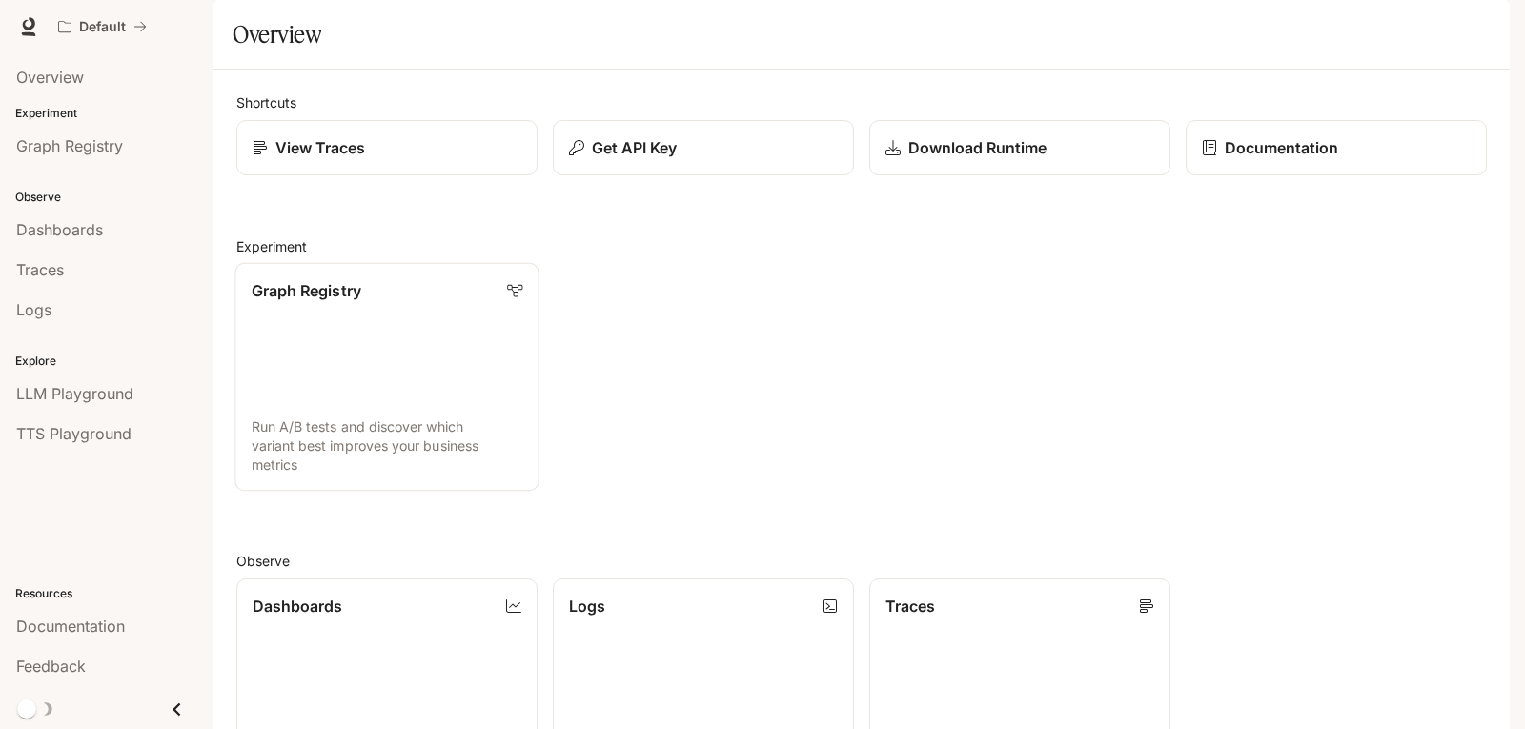
scroll to position [475, 0]
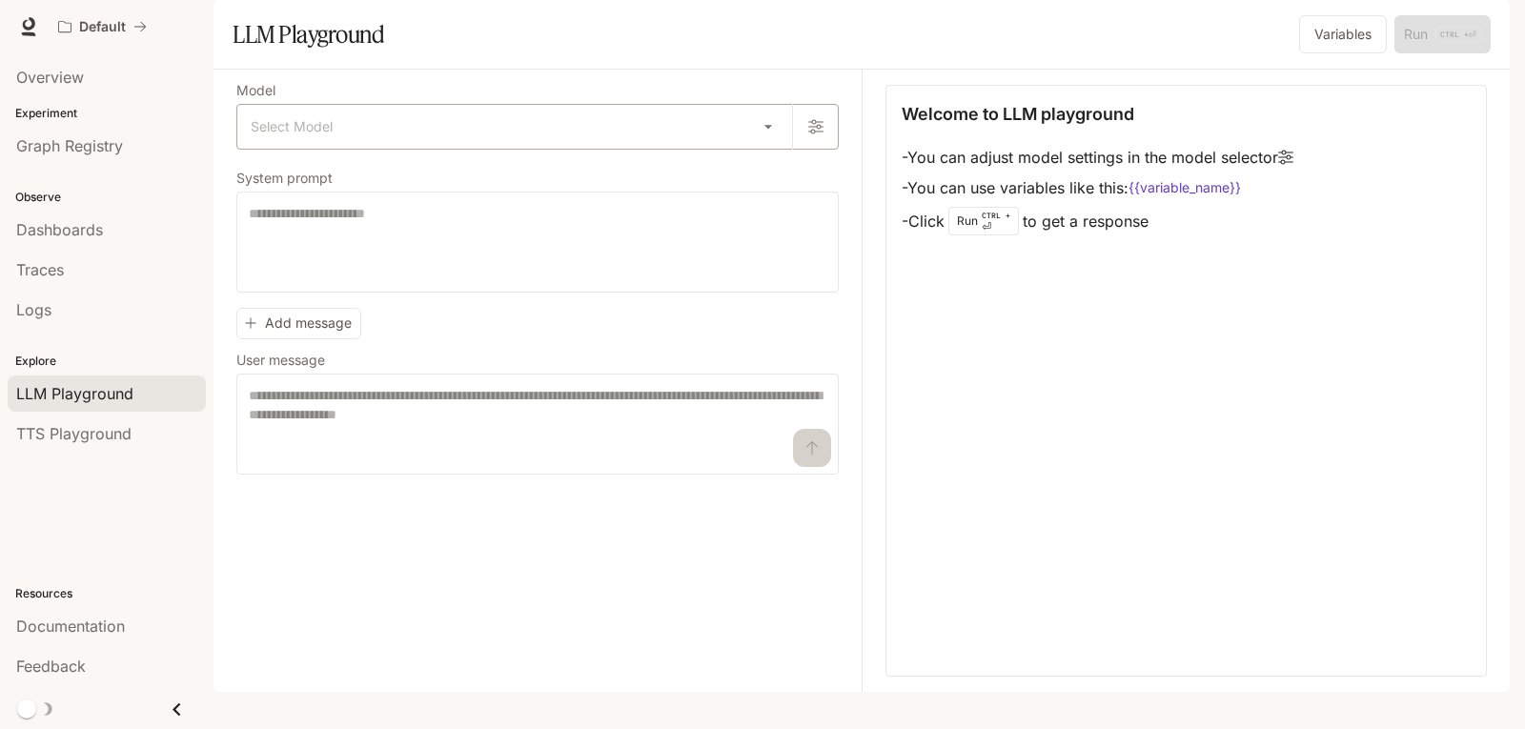
click at [583, 182] on body "Skip to main content Default Documentation Documentation Portal Overview Experi…" at bounding box center [762, 364] width 1525 height 729
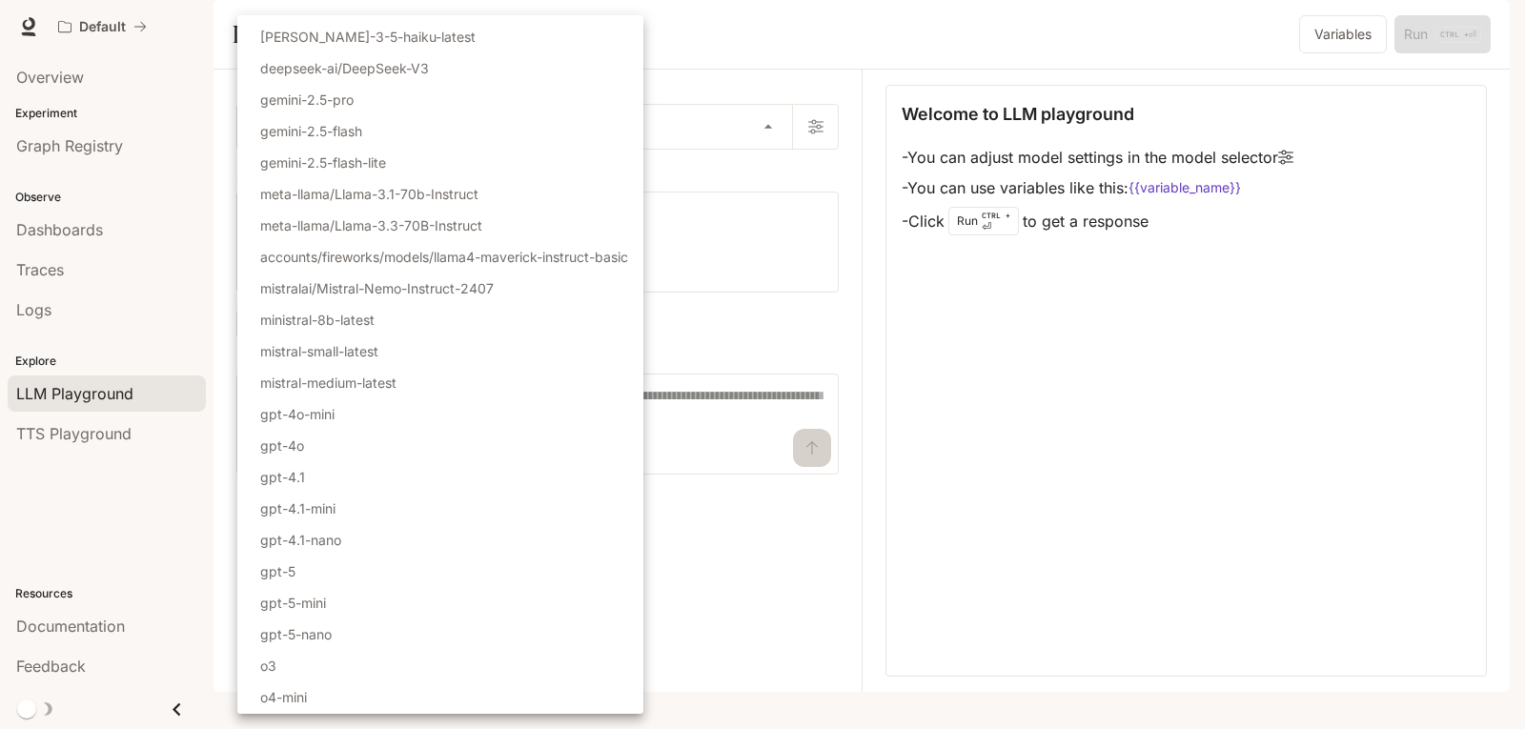
scroll to position [88, 0]
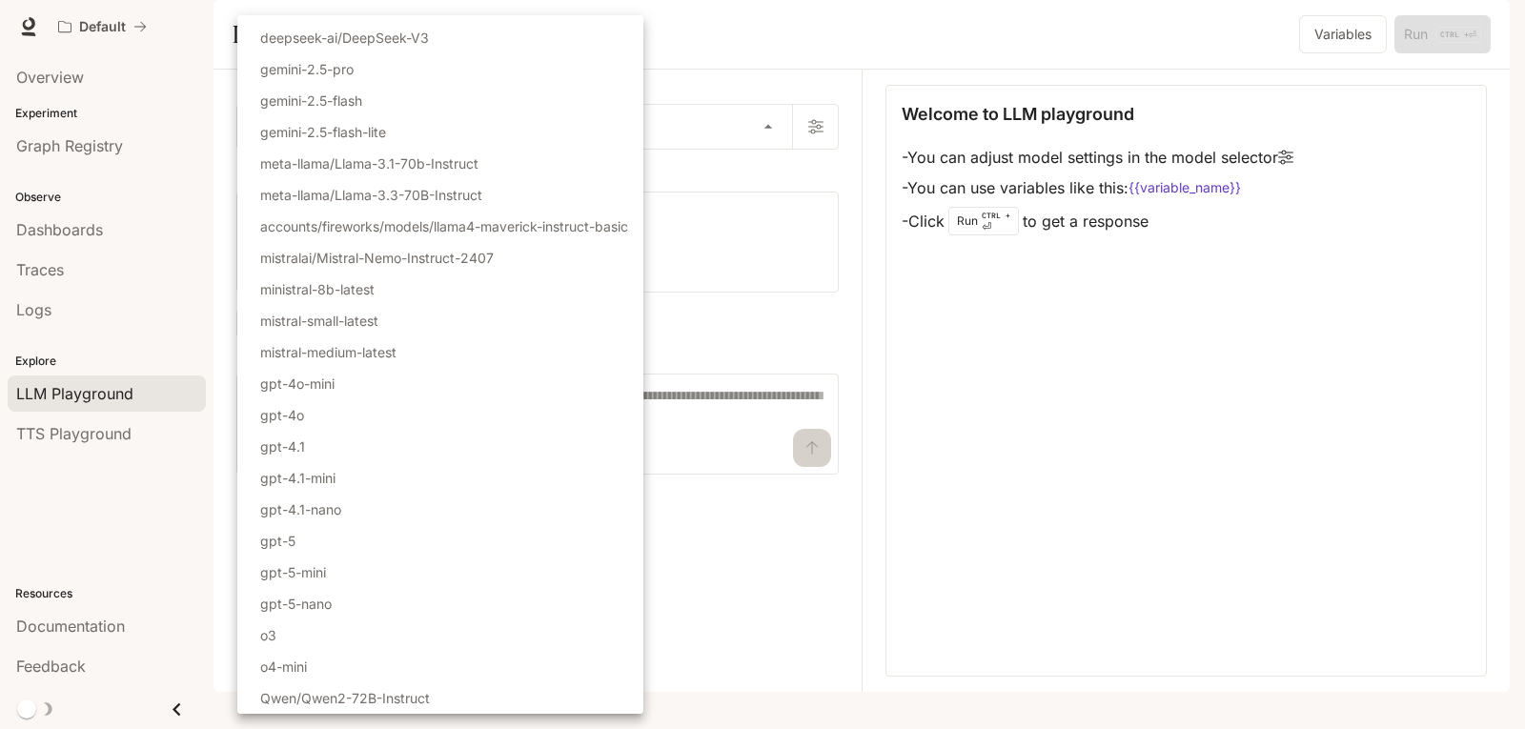
click at [342, 554] on li "gpt-5" at bounding box center [440, 540] width 406 height 31
type input "*****"
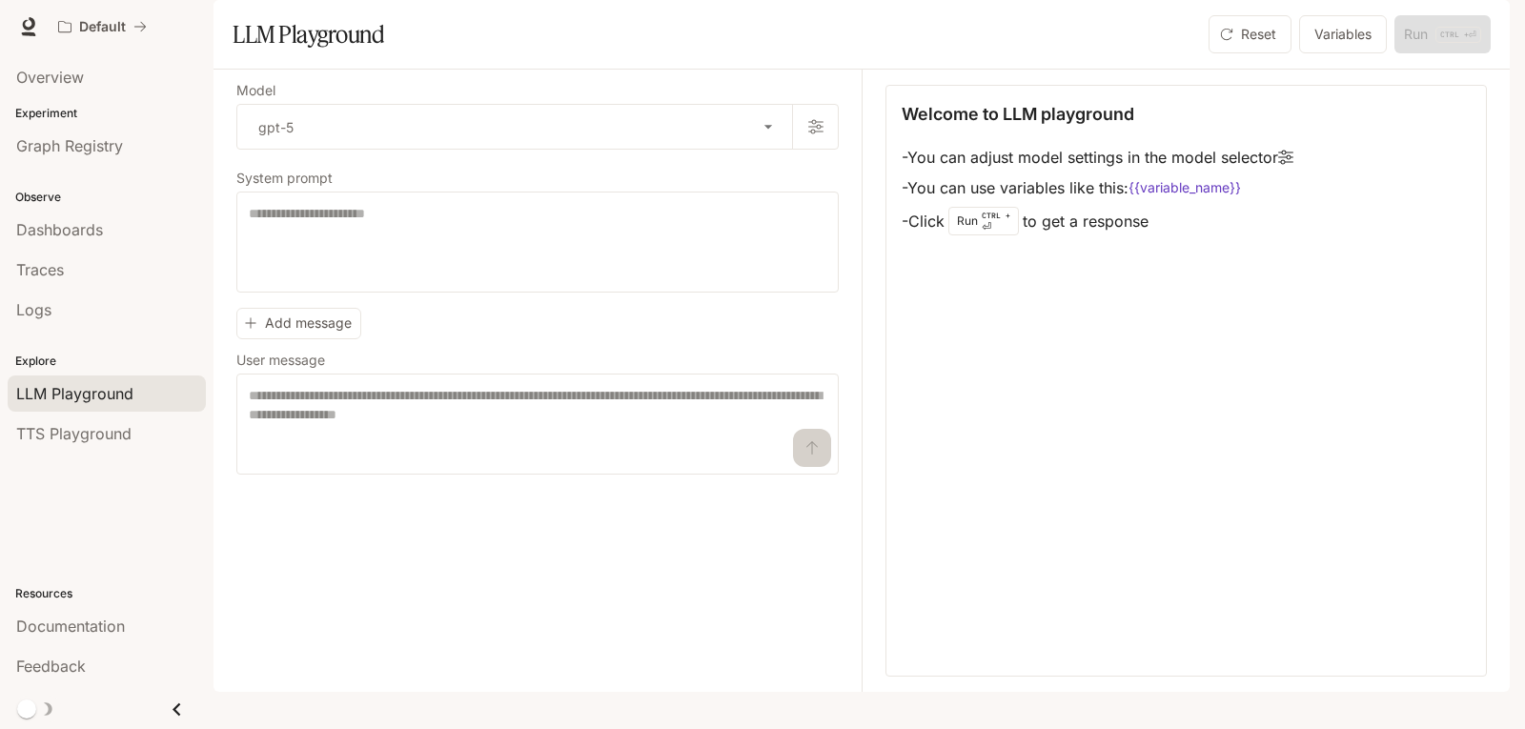
drag, startPoint x: 943, startPoint y: 224, endPoint x: 1344, endPoint y: 208, distance: 400.6
click at [1344, 208] on div "Welcome to LLM playground - You can adjust model settings in the model selector…" at bounding box center [1185, 170] width 569 height 138
drag, startPoint x: 1303, startPoint y: 491, endPoint x: 1109, endPoint y: 241, distance: 315.8
click at [1303, 489] on div "Welcome to LLM playground - You can adjust model settings in the model selector…" at bounding box center [1185, 381] width 601 height 592
click at [981, 235] on div "Run CTRL + ⏎" at bounding box center [983, 221] width 71 height 29
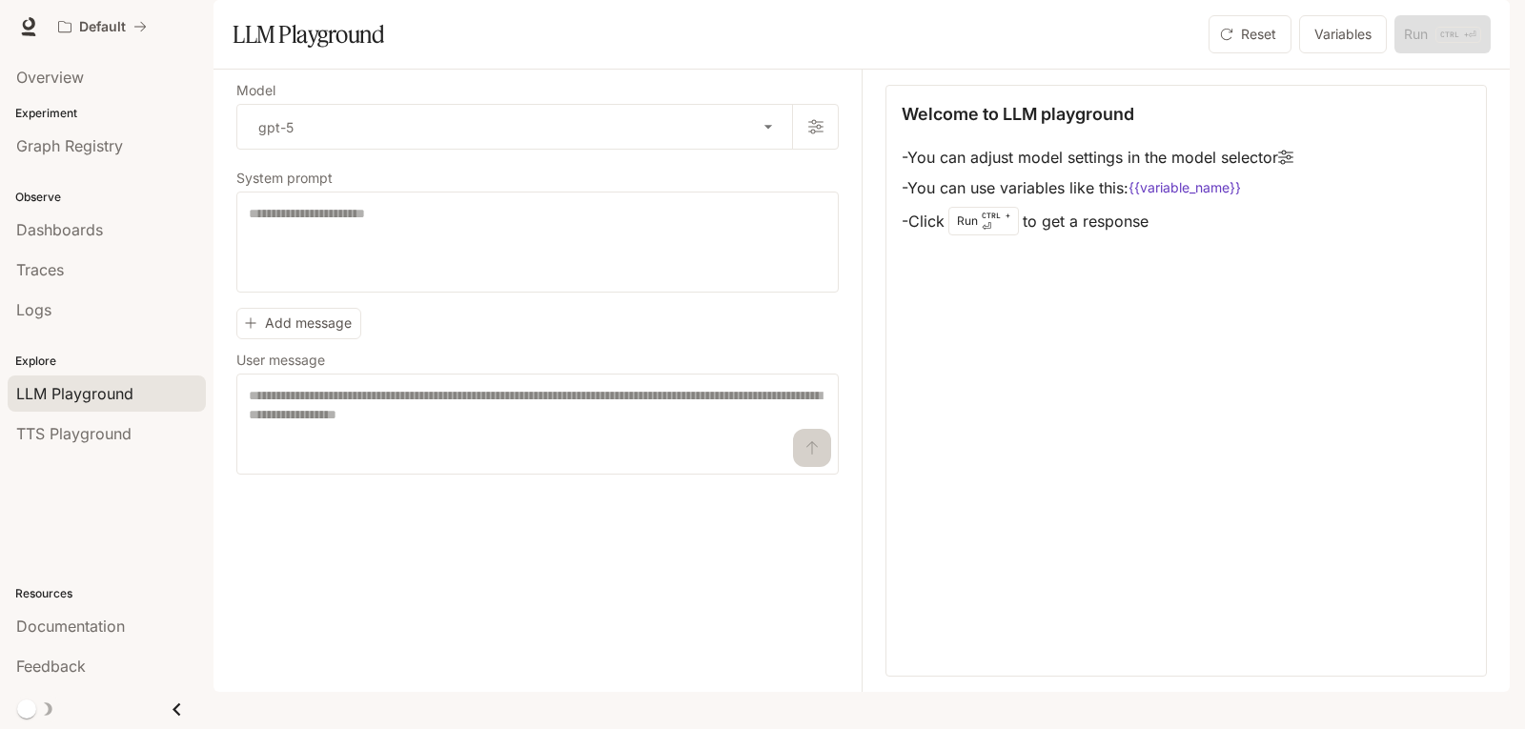
click at [1087, 590] on div "Welcome to LLM playground - You can adjust model settings in the model selector…" at bounding box center [1185, 381] width 601 height 592
click at [554, 280] on textarea at bounding box center [537, 242] width 577 height 76
click at [284, 456] on textarea at bounding box center [537, 424] width 577 height 76
drag, startPoint x: 396, startPoint y: 446, endPoint x: 692, endPoint y: 464, distance: 296.0
click at [606, 453] on textarea at bounding box center [537, 424] width 577 height 76
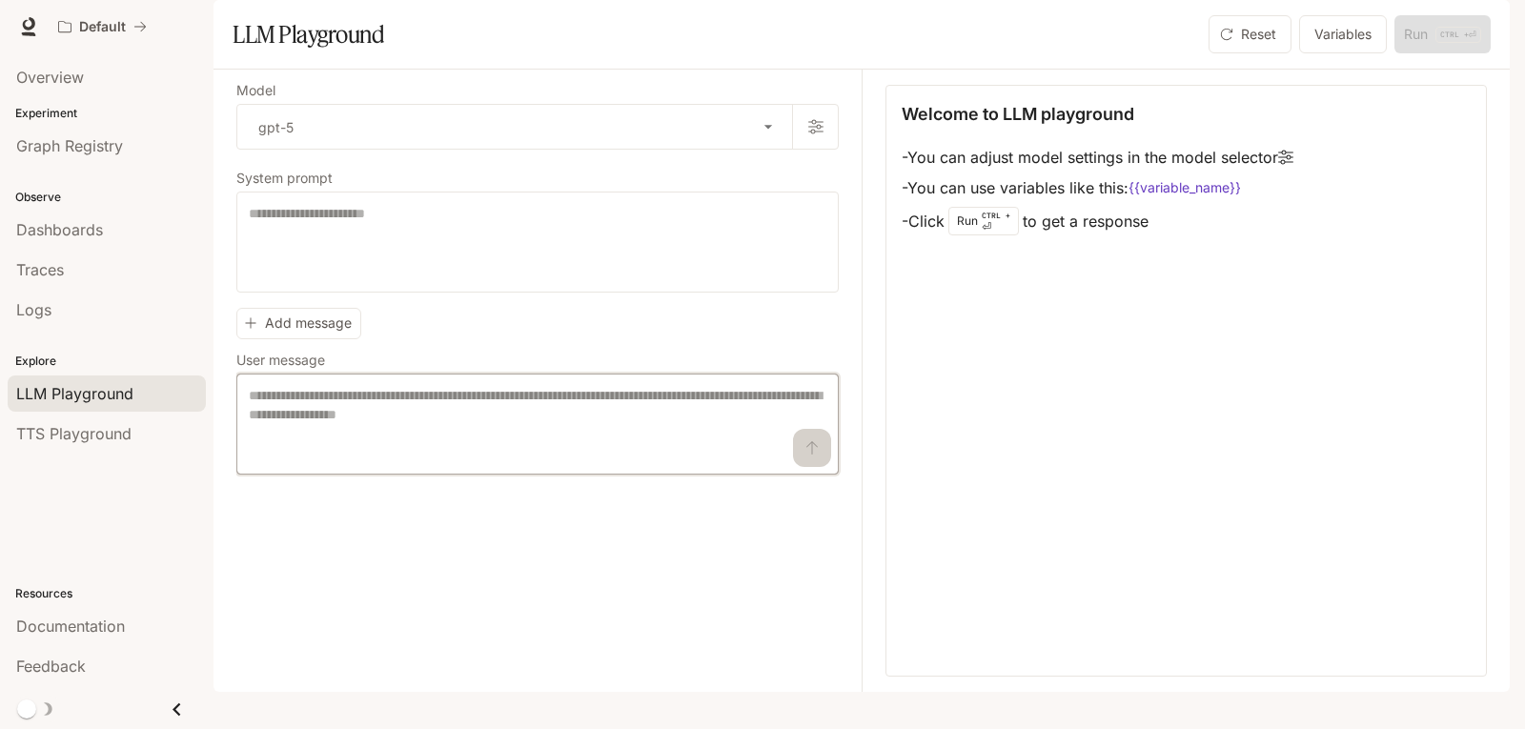
click at [692, 462] on textarea at bounding box center [537, 424] width 577 height 76
click at [613, 462] on textarea at bounding box center [537, 424] width 577 height 76
click at [1124, 549] on div "Welcome to LLM playground - You can adjust model settings in the model selector…" at bounding box center [1185, 381] width 601 height 592
click at [402, 258] on textarea at bounding box center [537, 242] width 577 height 76
click at [1248, 53] on button "Reset" at bounding box center [1249, 34] width 83 height 38
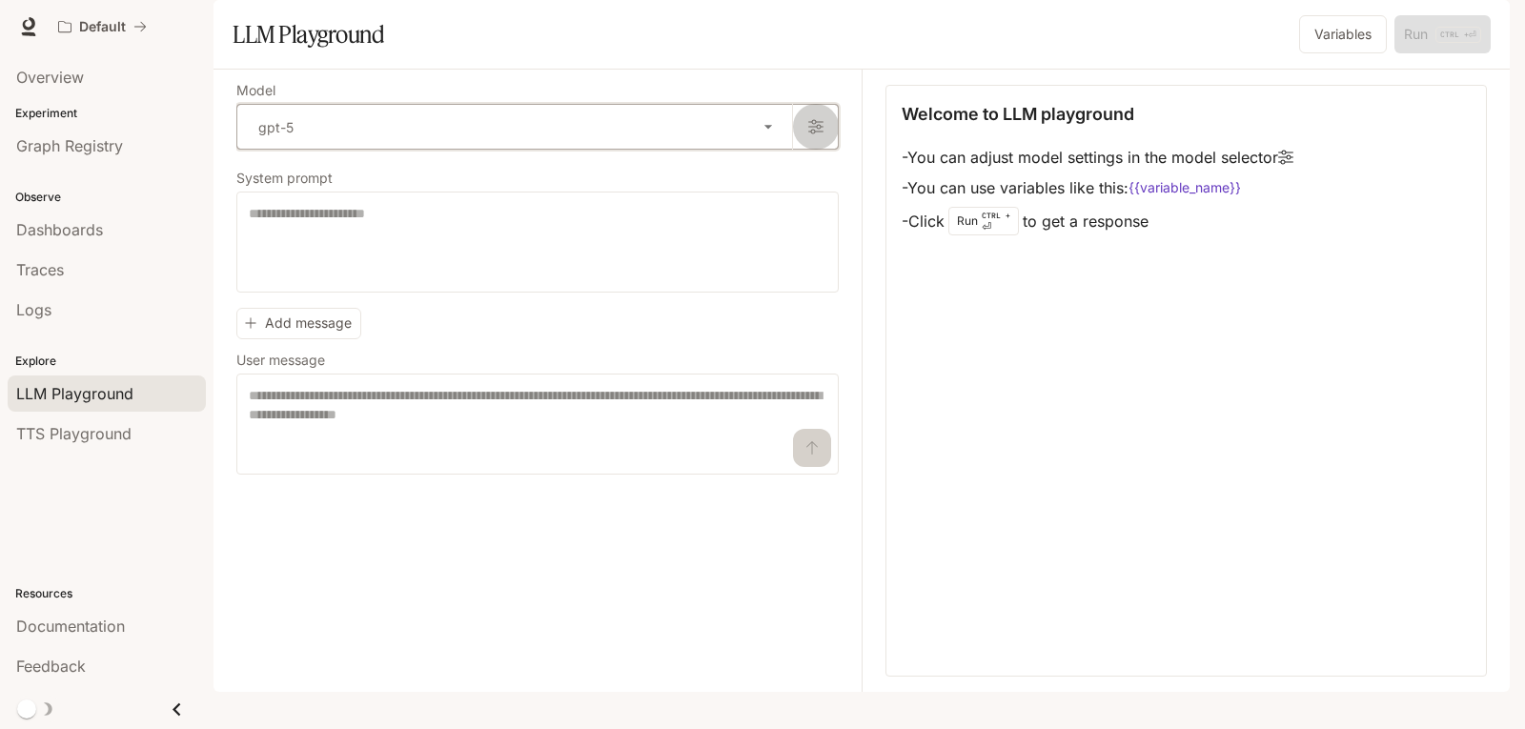
click at [836, 150] on button "button" at bounding box center [815, 127] width 46 height 46
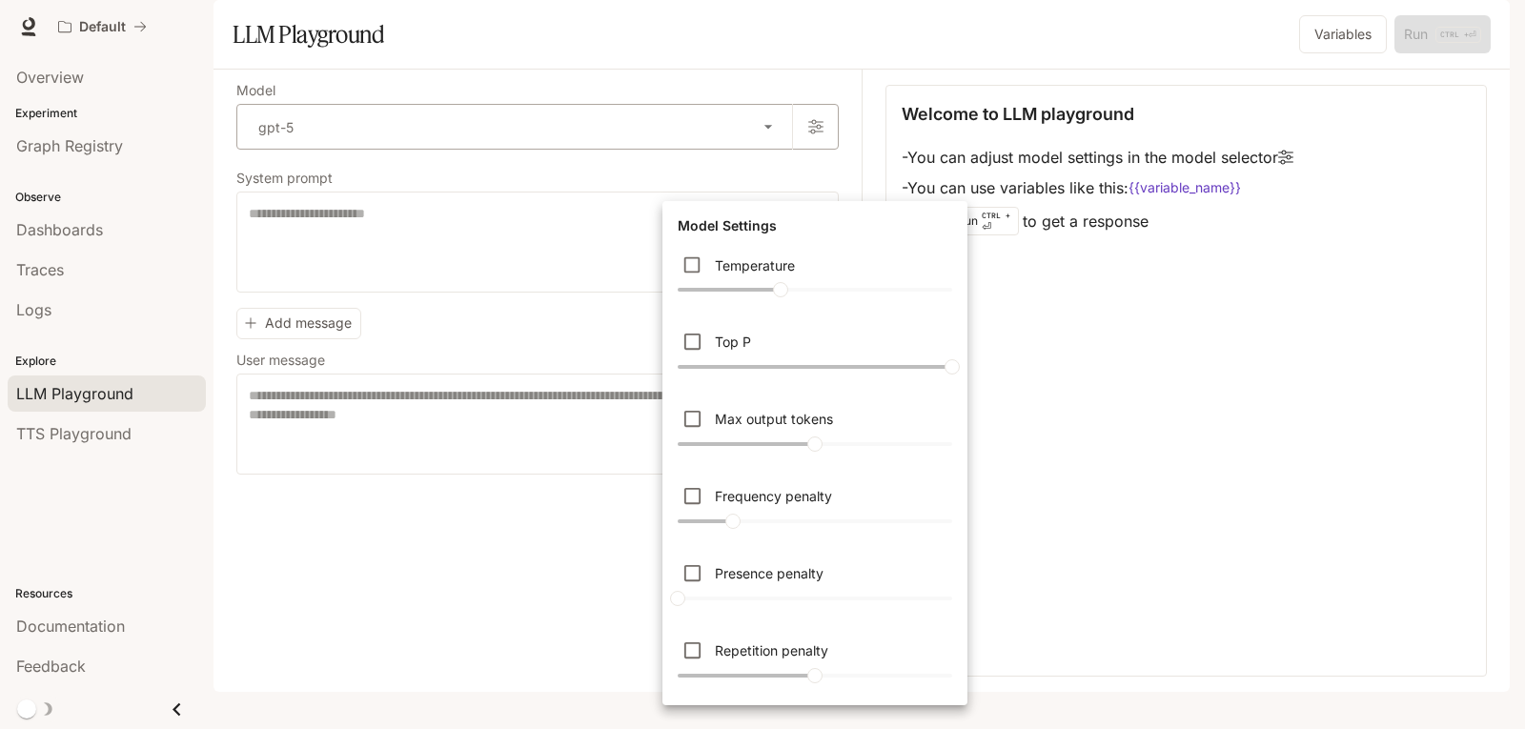
click at [836, 177] on div at bounding box center [762, 364] width 1525 height 729
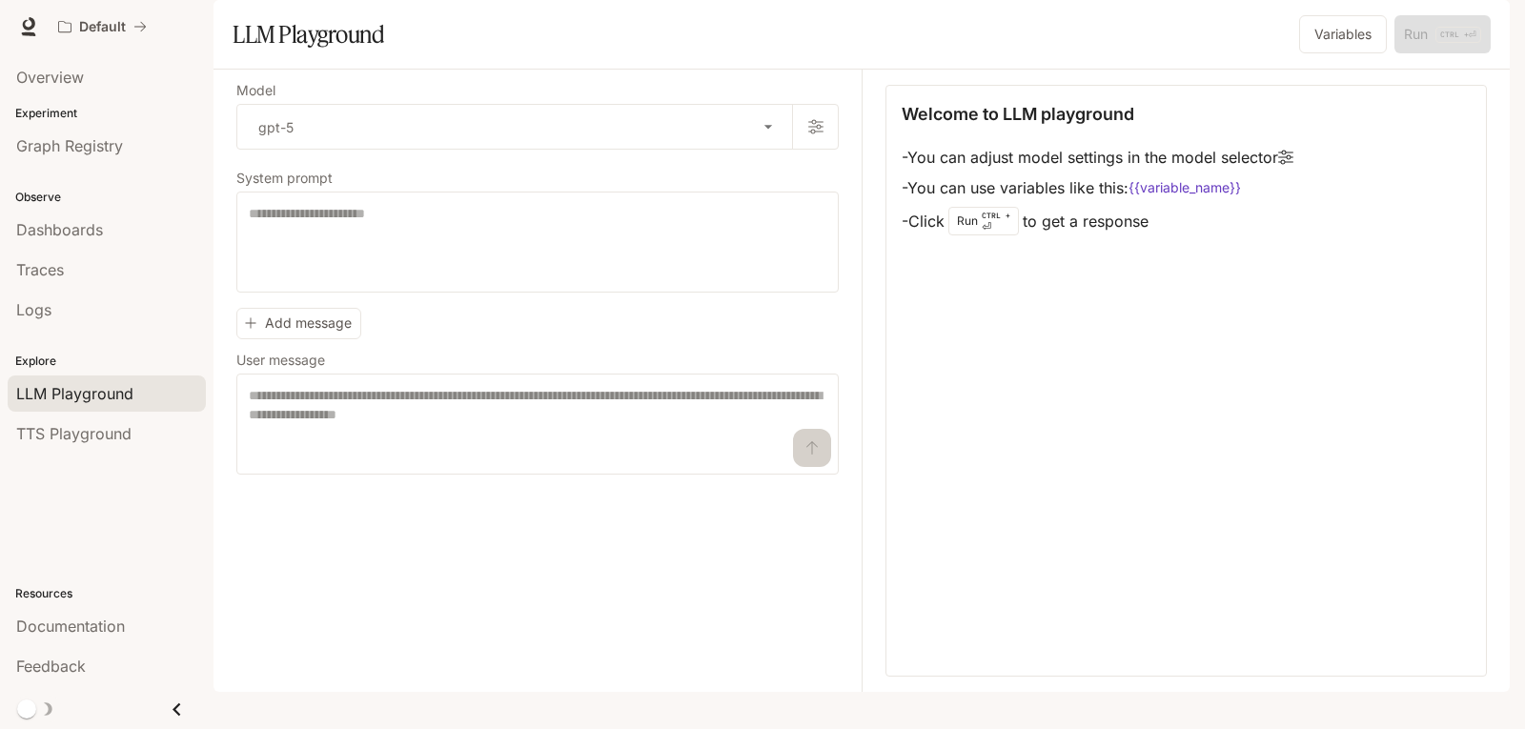
click at [1201, 626] on div "Welcome to LLM playground - You can adjust model settings in the model selector…" at bounding box center [1185, 381] width 601 height 592
click at [60, 445] on link "TTS Playground" at bounding box center [107, 433] width 198 height 36
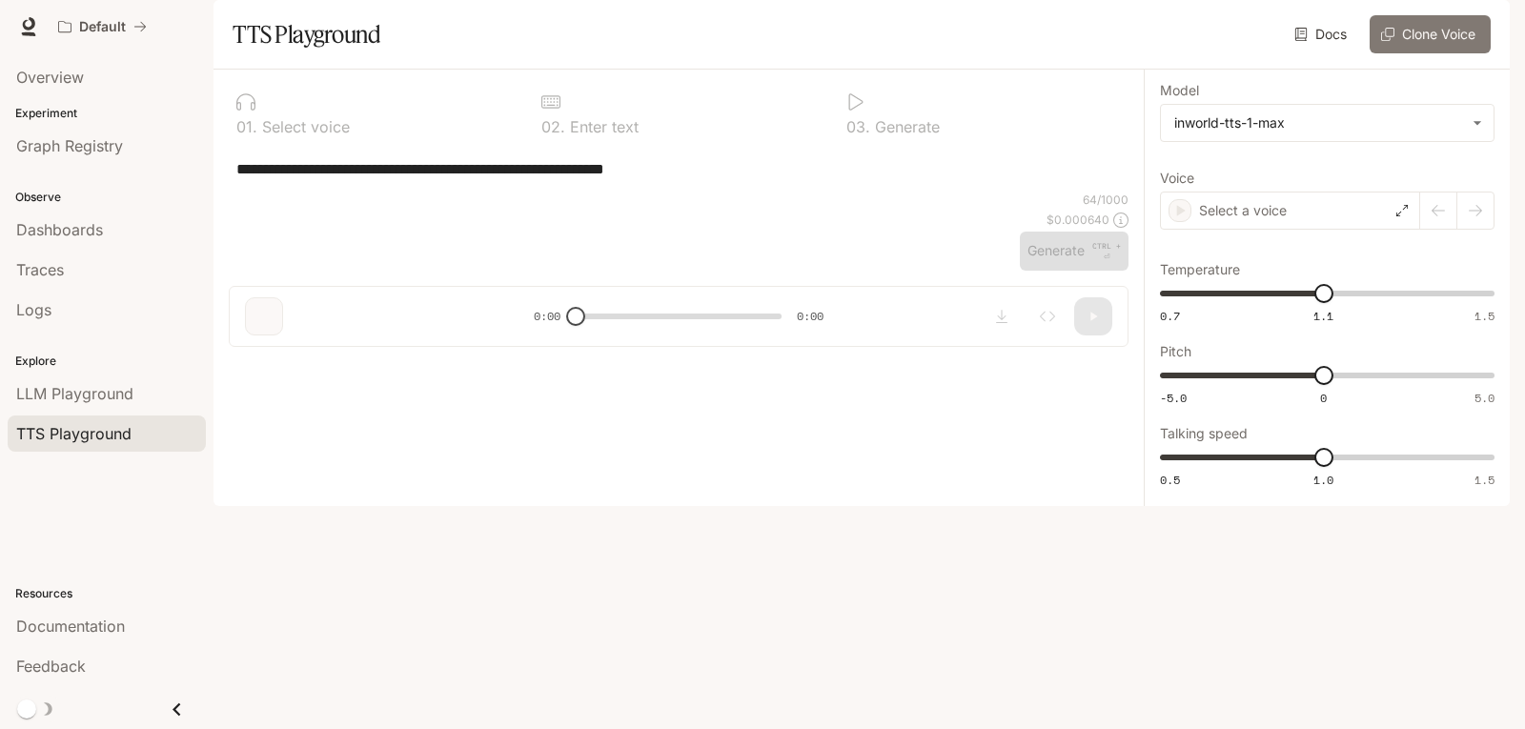
click at [1448, 53] on button "Clone Voice" at bounding box center [1429, 34] width 121 height 38
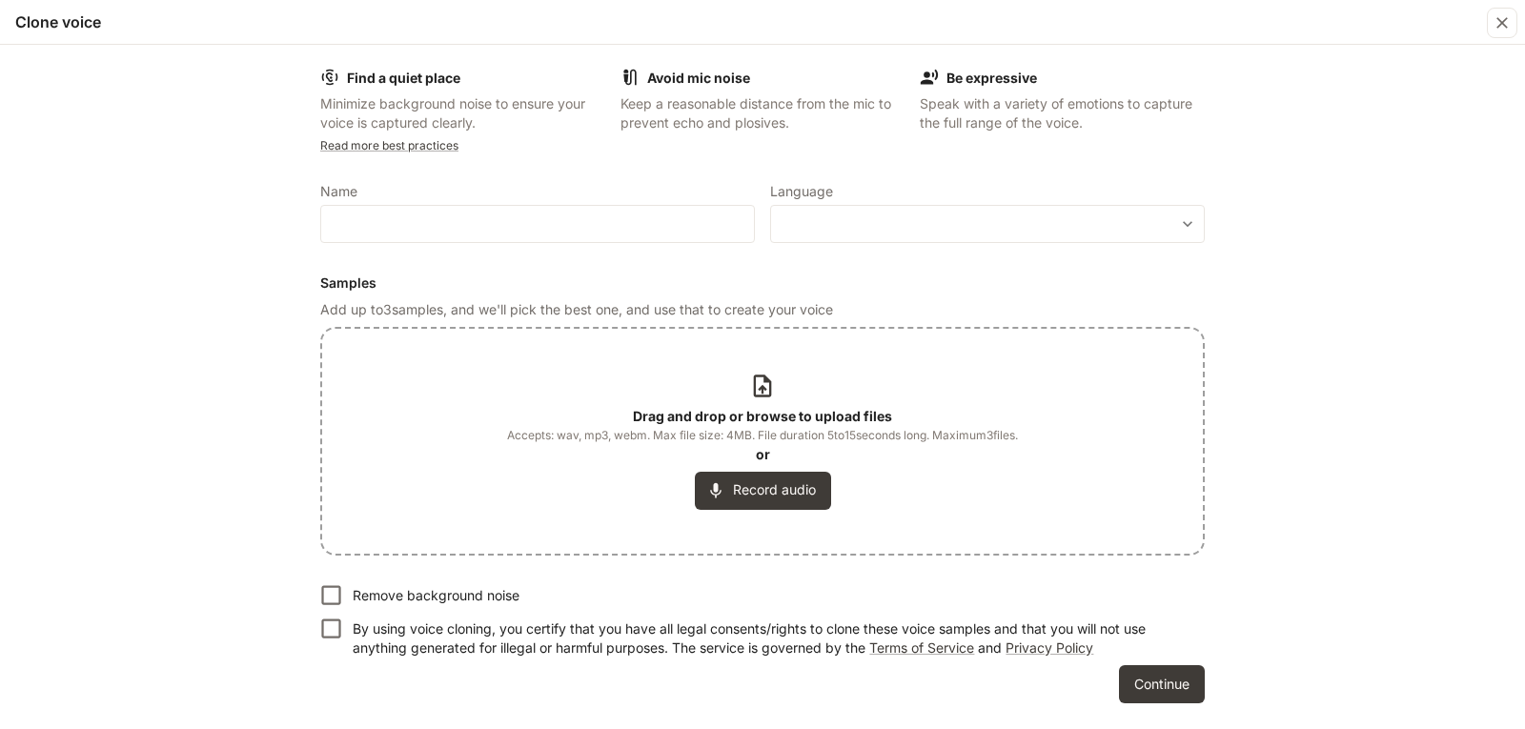
drag, startPoint x: 653, startPoint y: 76, endPoint x: 780, endPoint y: 74, distance: 126.8
click at [761, 74] on div "Avoid mic noise" at bounding box center [762, 77] width 285 height 19
click at [780, 74] on div "Avoid mic noise" at bounding box center [762, 77] width 285 height 19
click at [707, 73] on b "Avoid mic noise" at bounding box center [698, 78] width 103 height 16
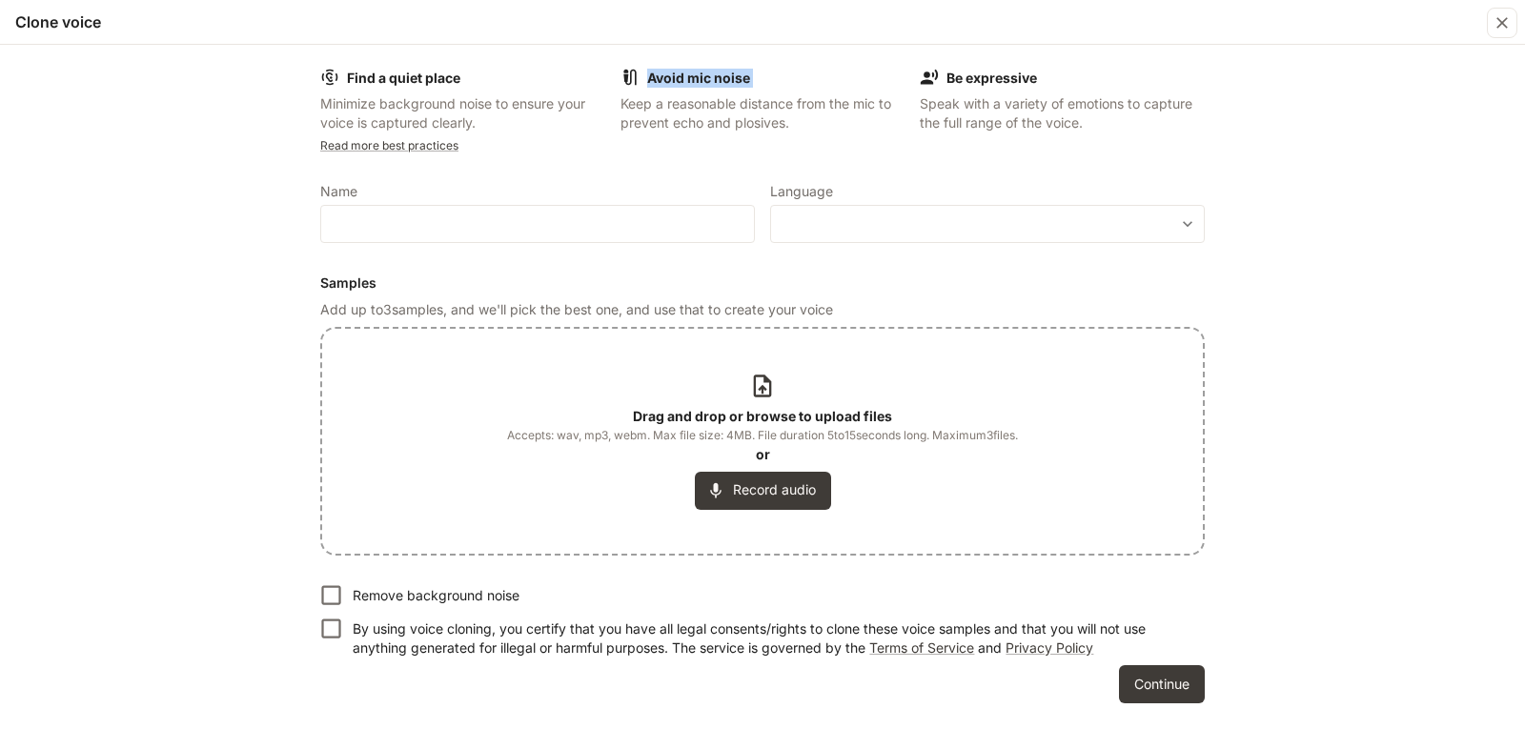
click at [707, 73] on b "Avoid mic noise" at bounding box center [698, 78] width 103 height 16
click at [666, 105] on p "Keep a reasonable distance from the mic to prevent echo and plosives." at bounding box center [762, 113] width 285 height 38
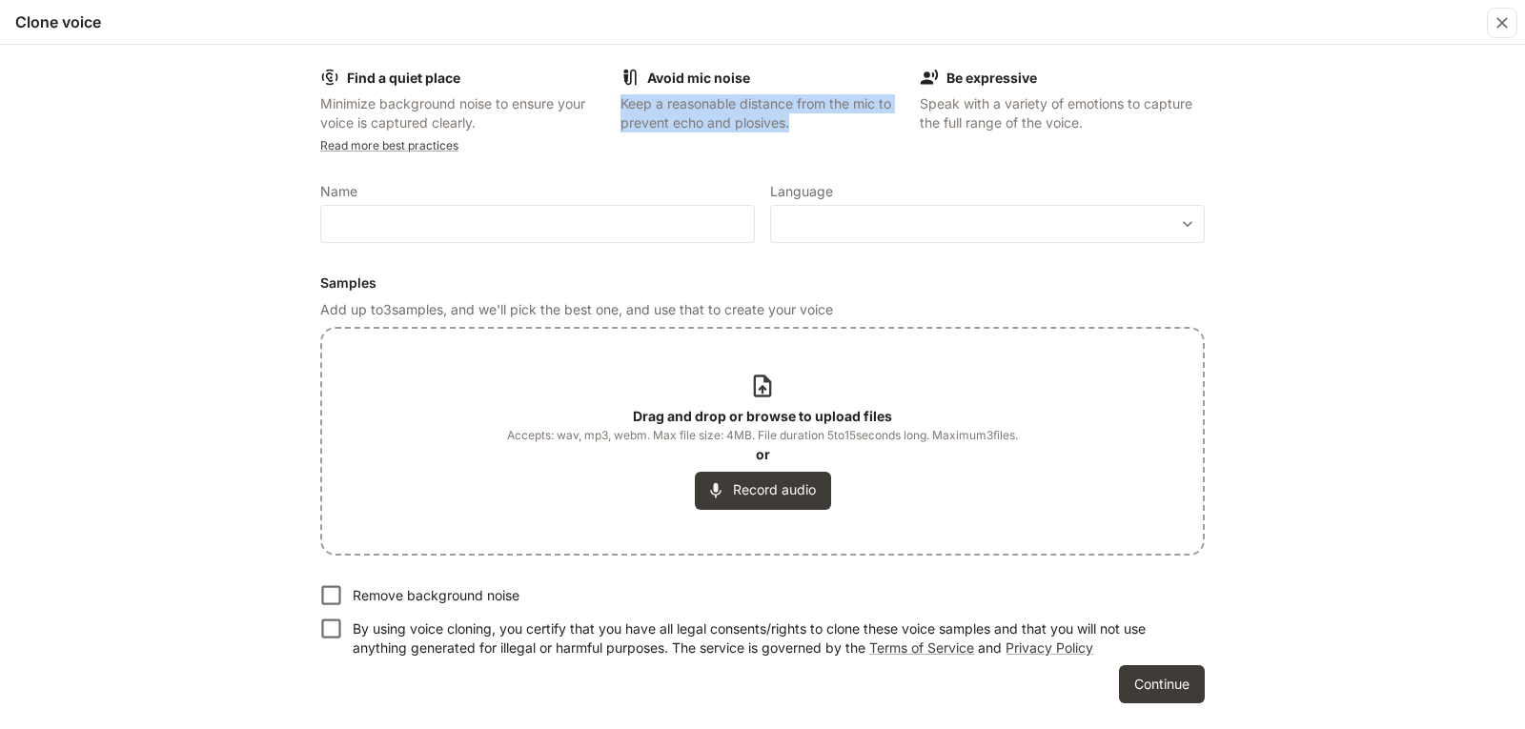
click at [666, 105] on p "Keep a reasonable distance from the mic to prevent echo and plosives." at bounding box center [762, 113] width 285 height 38
click at [851, 109] on p "Keep a reasonable distance from the mic to prevent echo and plosives." at bounding box center [762, 113] width 285 height 38
click at [1436, 285] on div "Find a quiet place Minimize background noise to ensure your voice is captured c…" at bounding box center [762, 387] width 1525 height 684
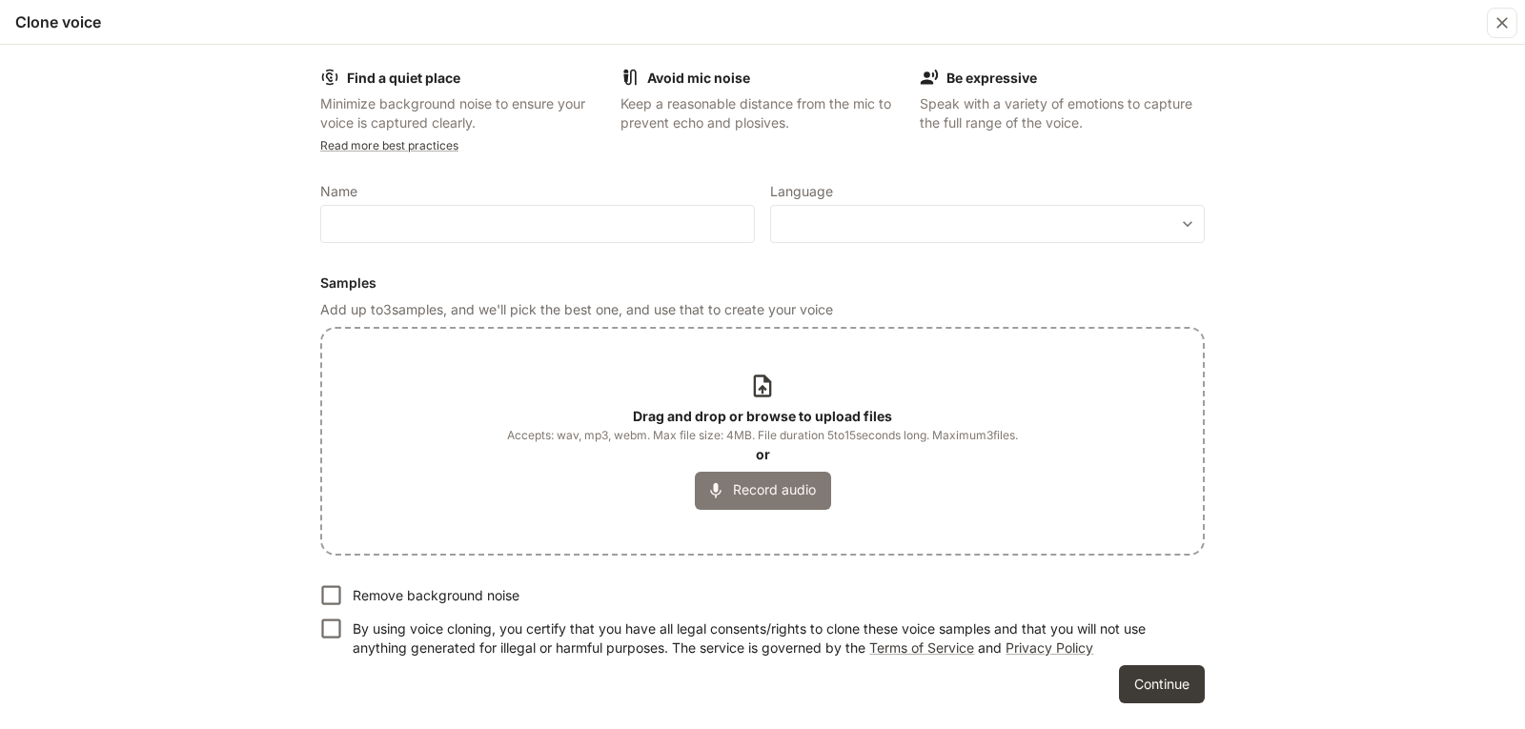
click at [767, 506] on button "Record audio" at bounding box center [763, 491] width 136 height 38
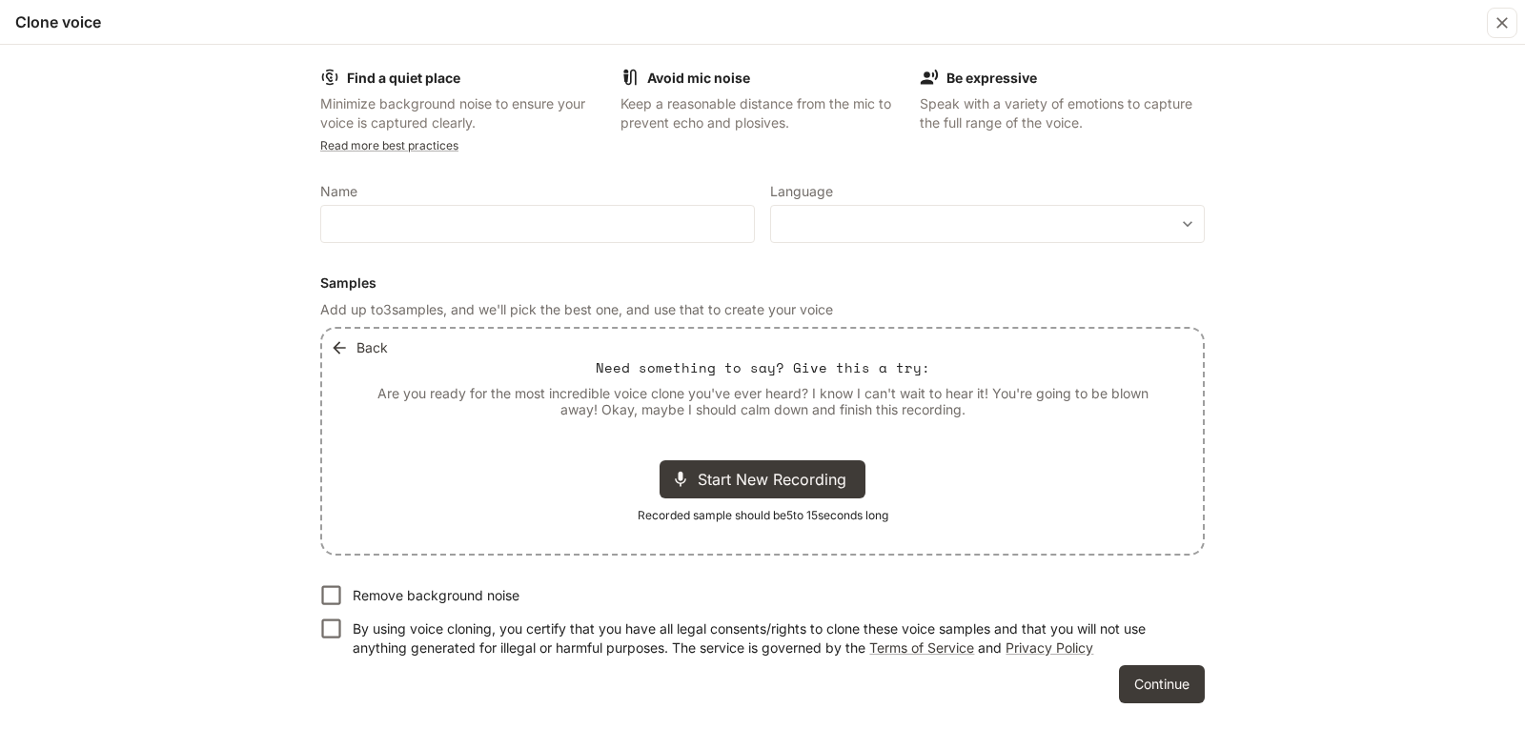
click at [351, 354] on button "Back" at bounding box center [361, 348] width 70 height 38
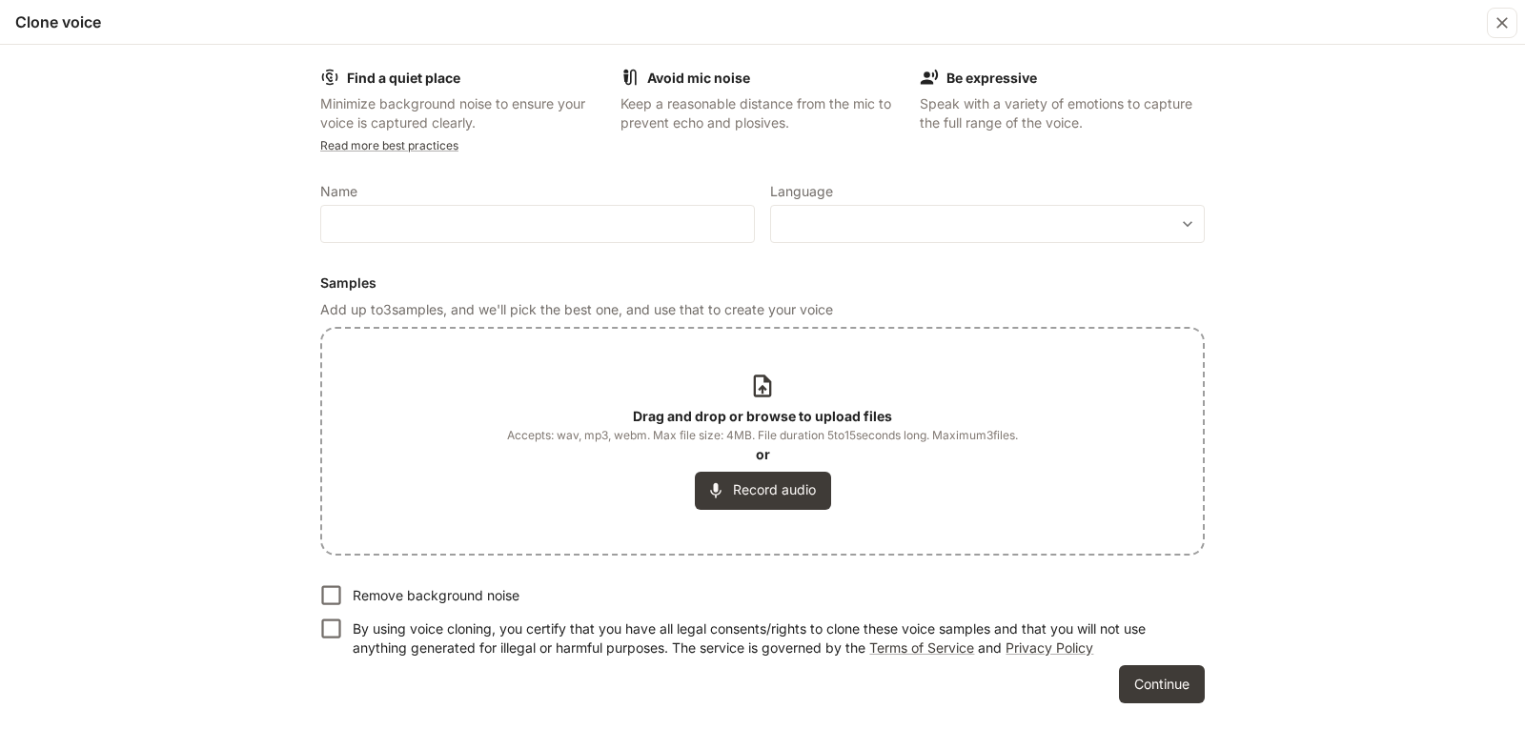
click at [1347, 530] on div "Find a quiet place Minimize background noise to ensure your voice is captured c…" at bounding box center [762, 387] width 1525 height 684
click at [1508, 24] on icon "button" at bounding box center [1501, 22] width 19 height 19
